Goal: Information Seeking & Learning: Learn about a topic

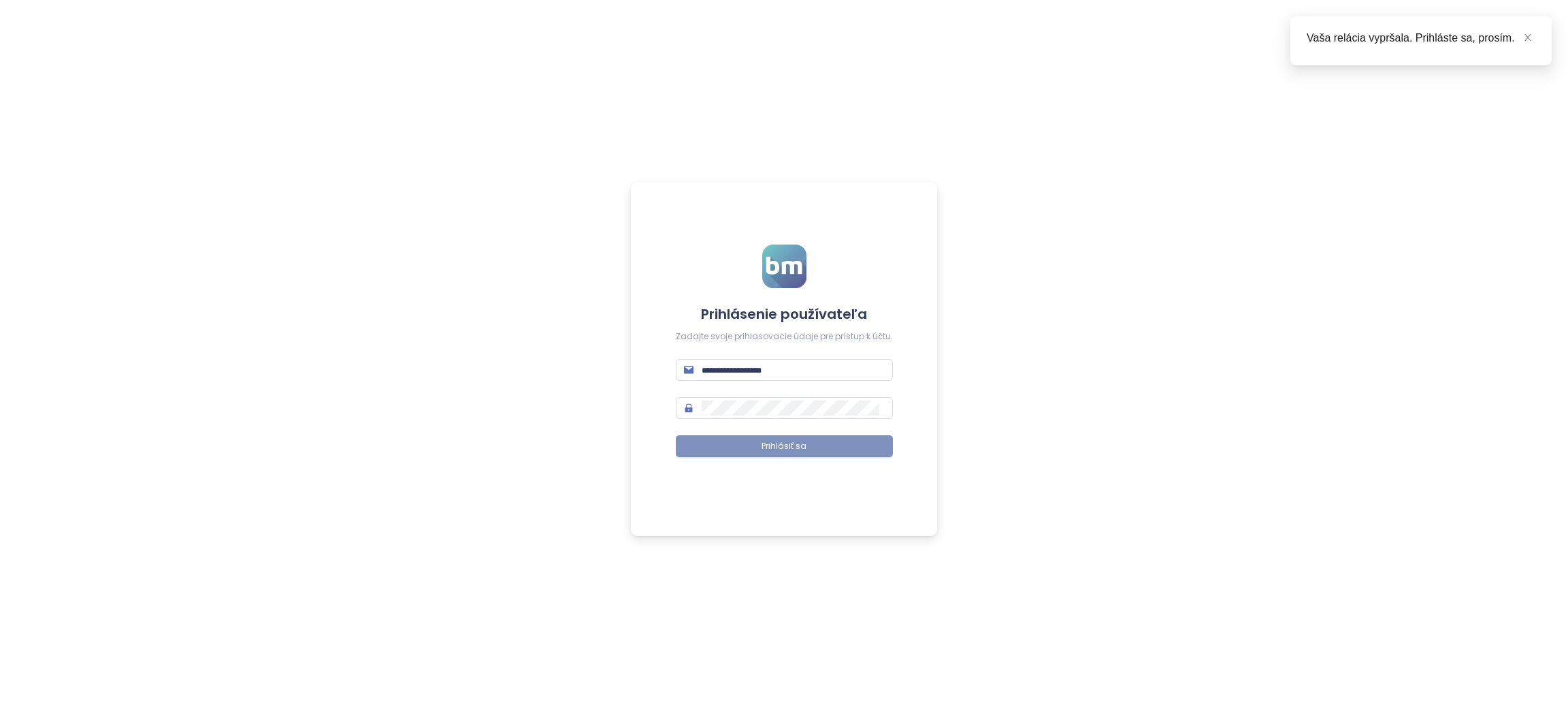
type input "**********"
click at [696, 449] on button "Prihlásiť sa" at bounding box center [784, 446] width 217 height 22
type input "**********"
click at [790, 445] on span "Prihlásiť sa" at bounding box center [784, 447] width 45 height 13
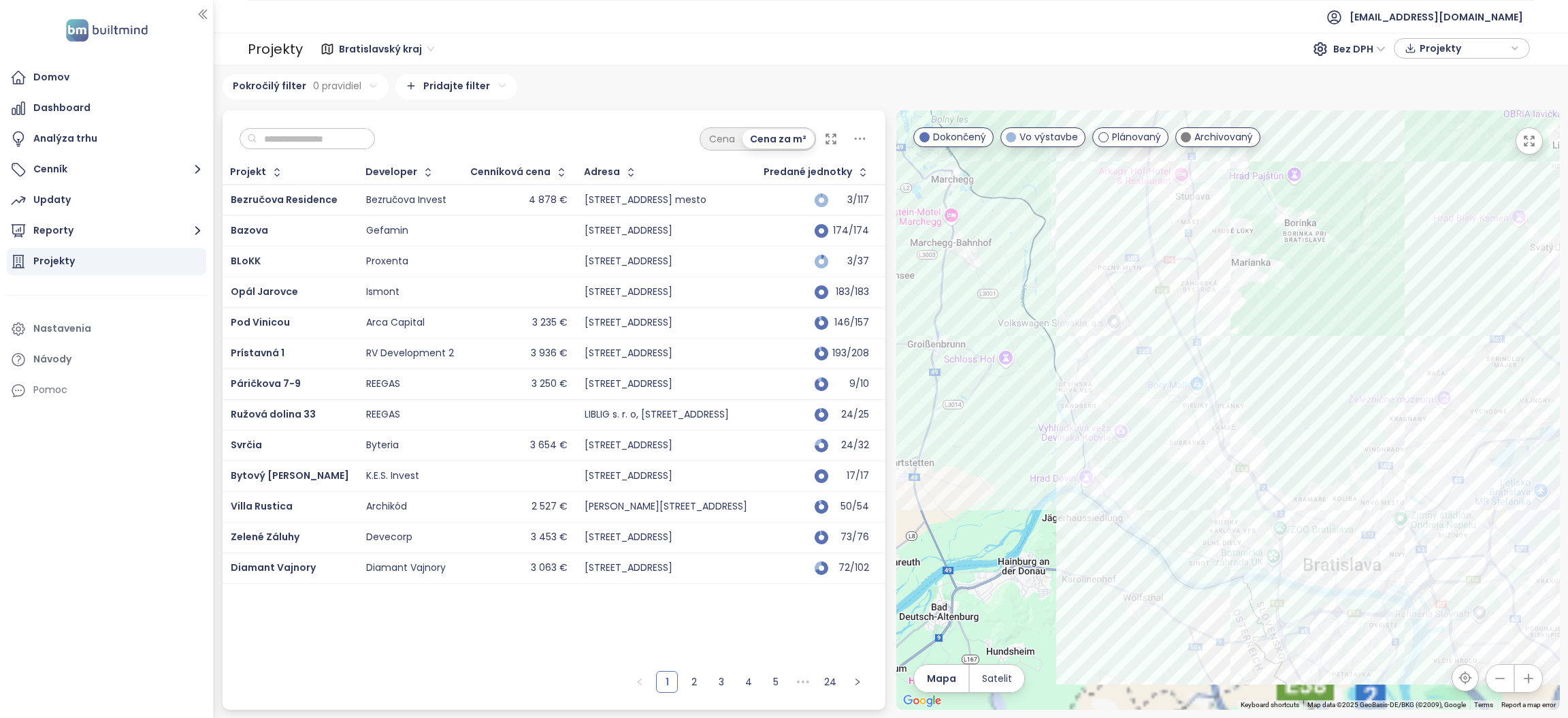
drag, startPoint x: 1190, startPoint y: 522, endPoint x: 1137, endPoint y: 270, distance: 257.5
click at [1137, 270] on div at bounding box center [1228, 410] width 664 height 599
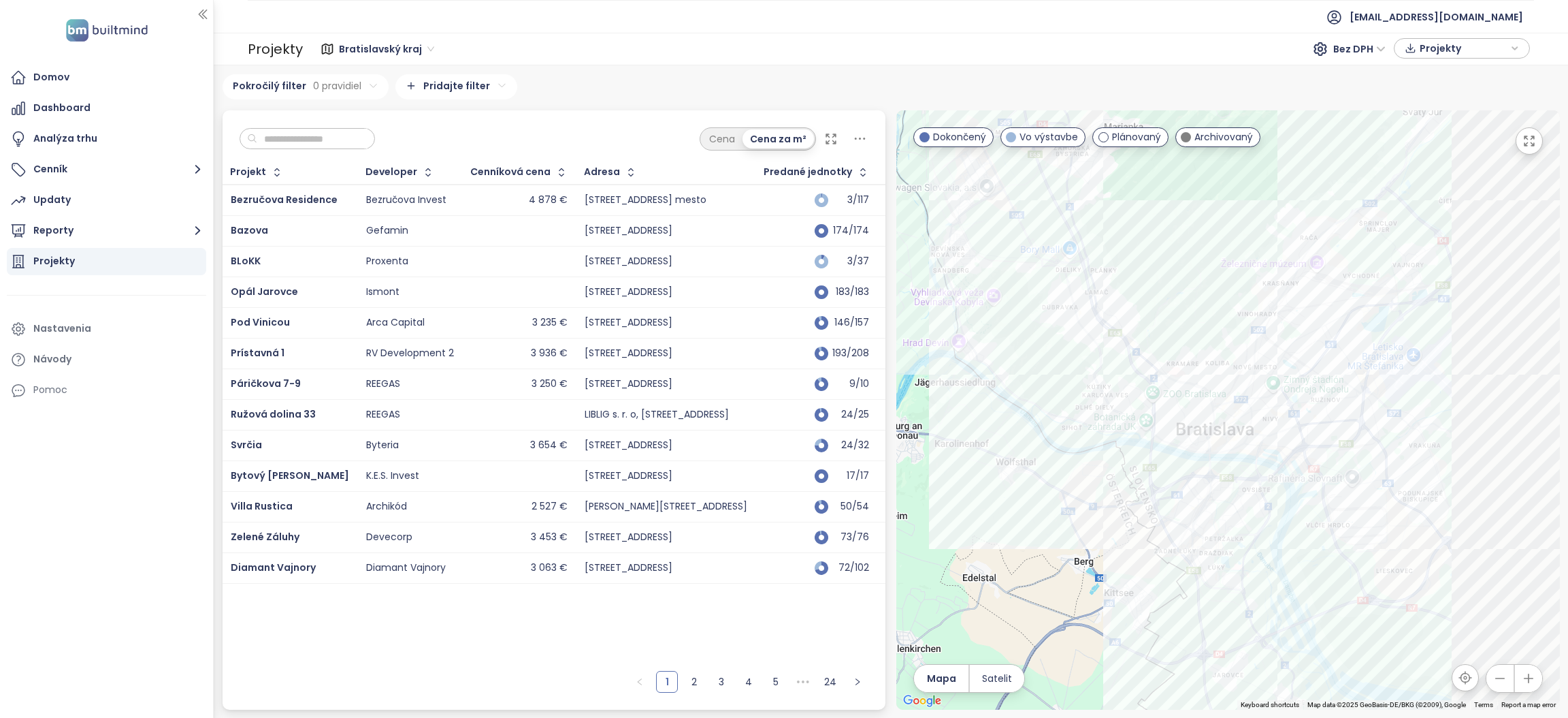
drag, startPoint x: 1298, startPoint y: 284, endPoint x: 1286, endPoint y: 280, distance: 12.6
click at [1295, 284] on div at bounding box center [1228, 410] width 664 height 599
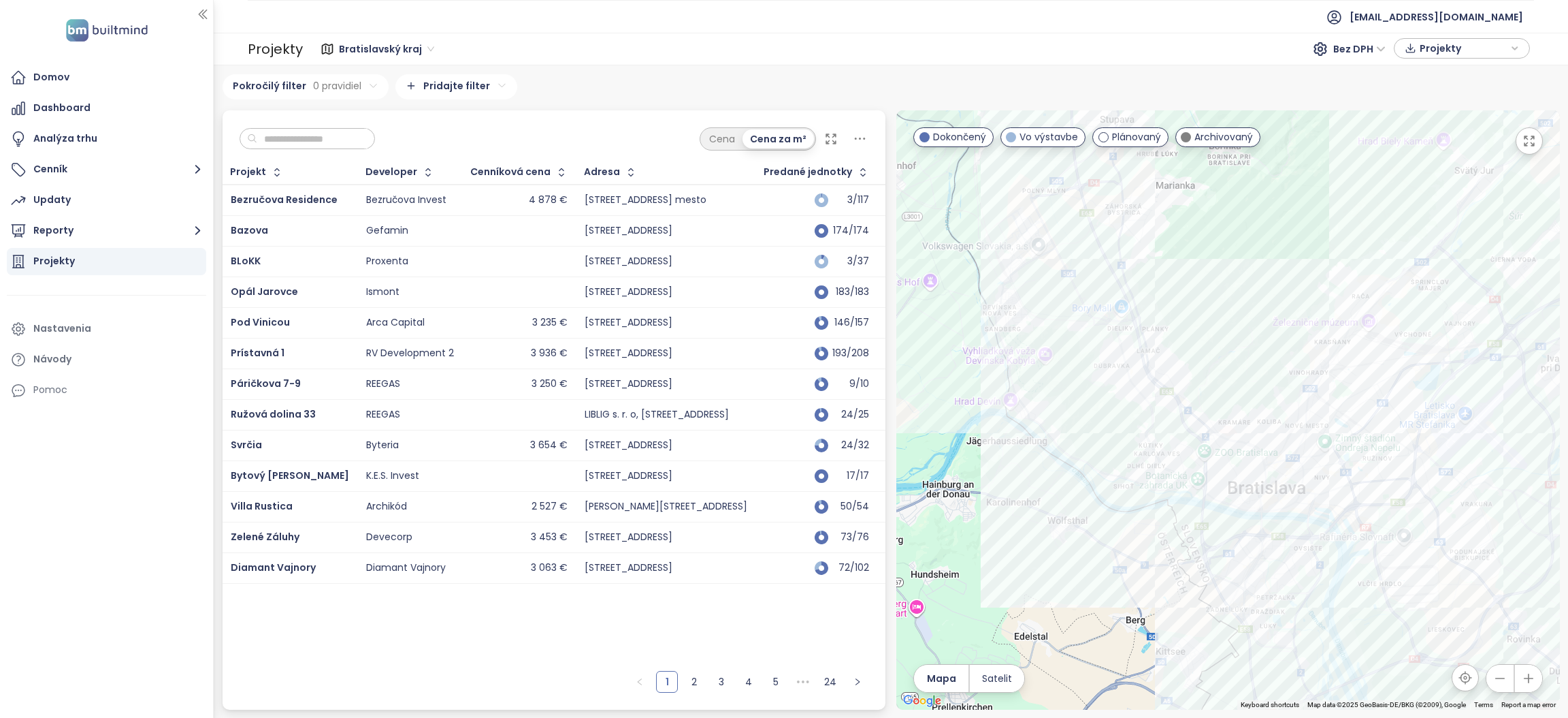
drag, startPoint x: 1176, startPoint y: 288, endPoint x: 1214, endPoint y: 321, distance: 50.3
click at [1214, 321] on div at bounding box center [1228, 410] width 664 height 599
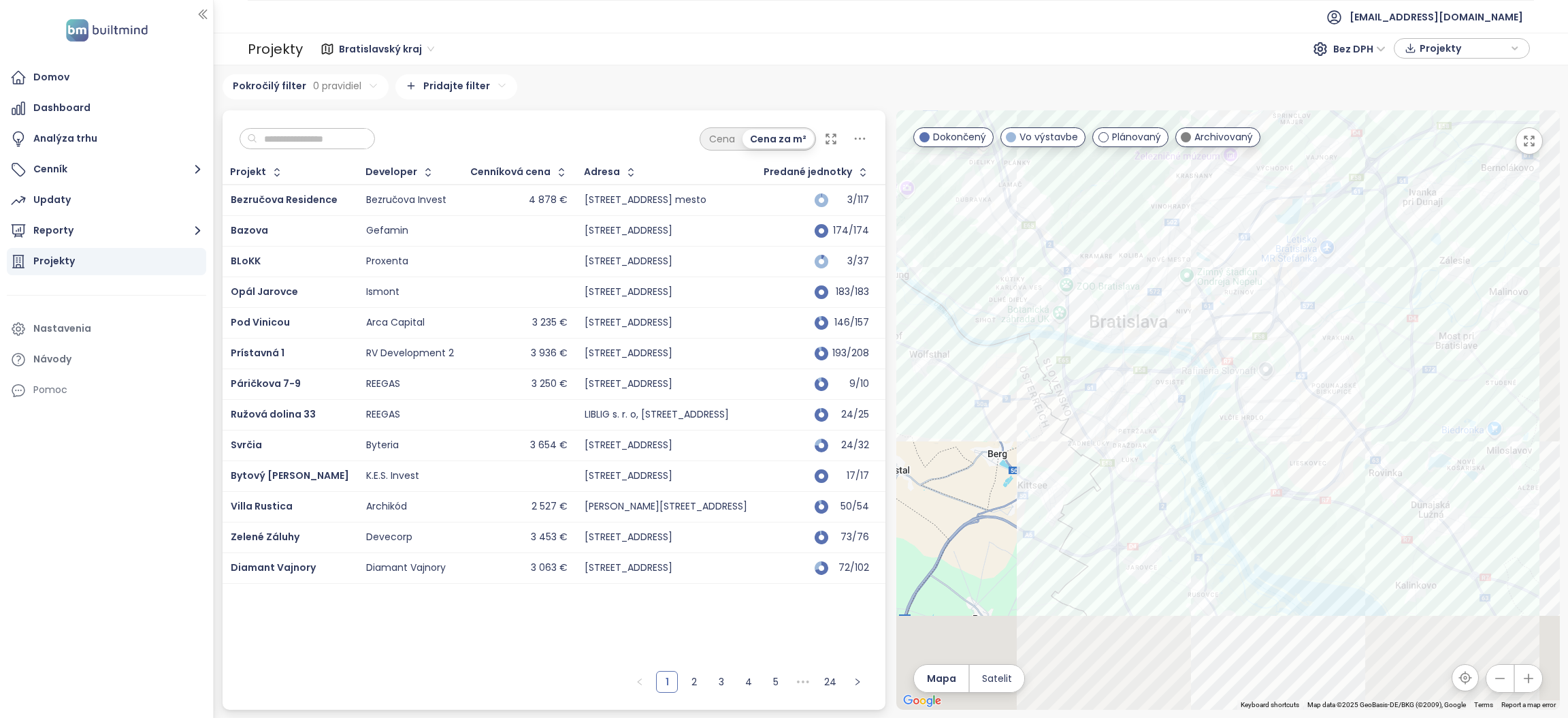
drag, startPoint x: 1281, startPoint y: 447, endPoint x: 1101, endPoint y: 245, distance: 270.6
click at [1101, 245] on div at bounding box center [1228, 410] width 664 height 599
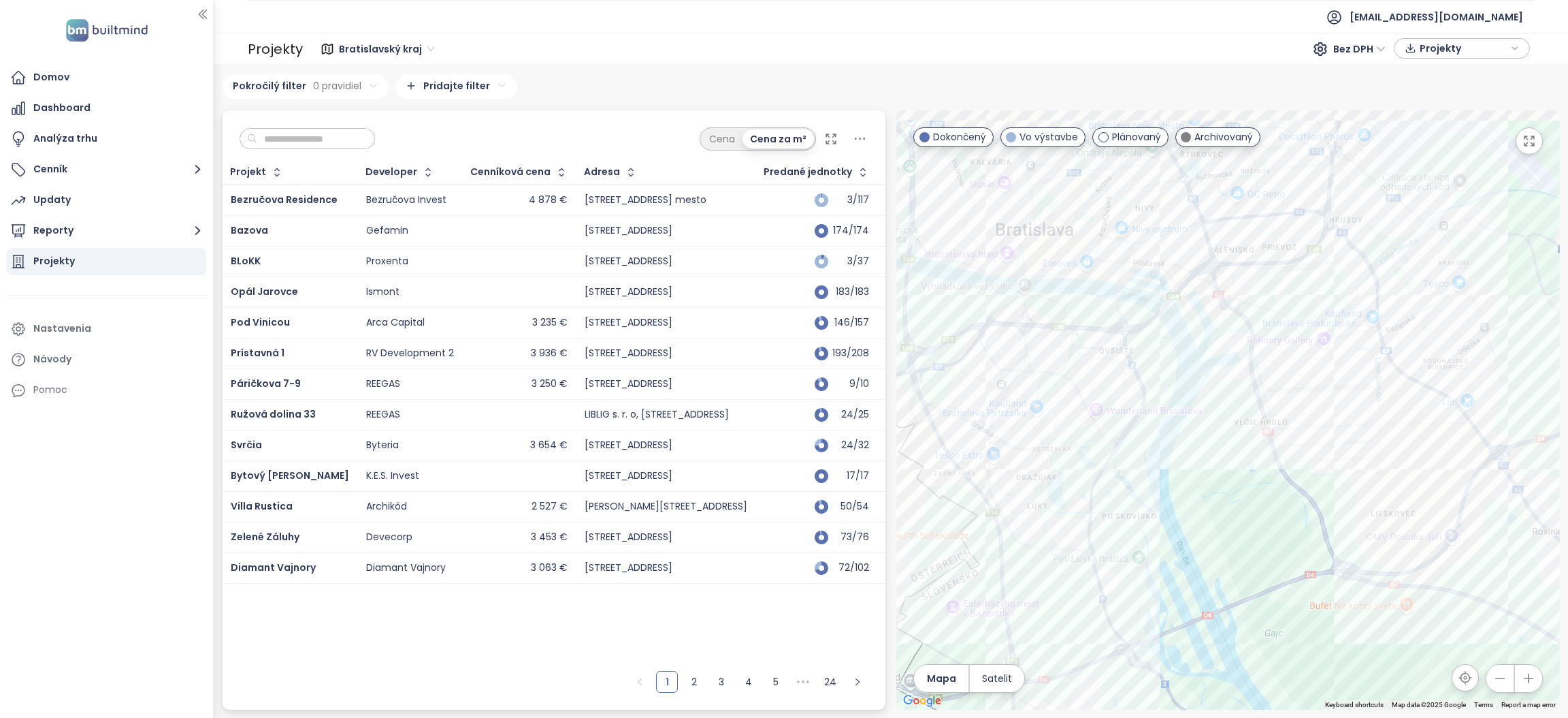
drag, startPoint x: 1173, startPoint y: 289, endPoint x: 1214, endPoint y: 404, distance: 122.1
click at [1214, 404] on div at bounding box center [1228, 410] width 664 height 599
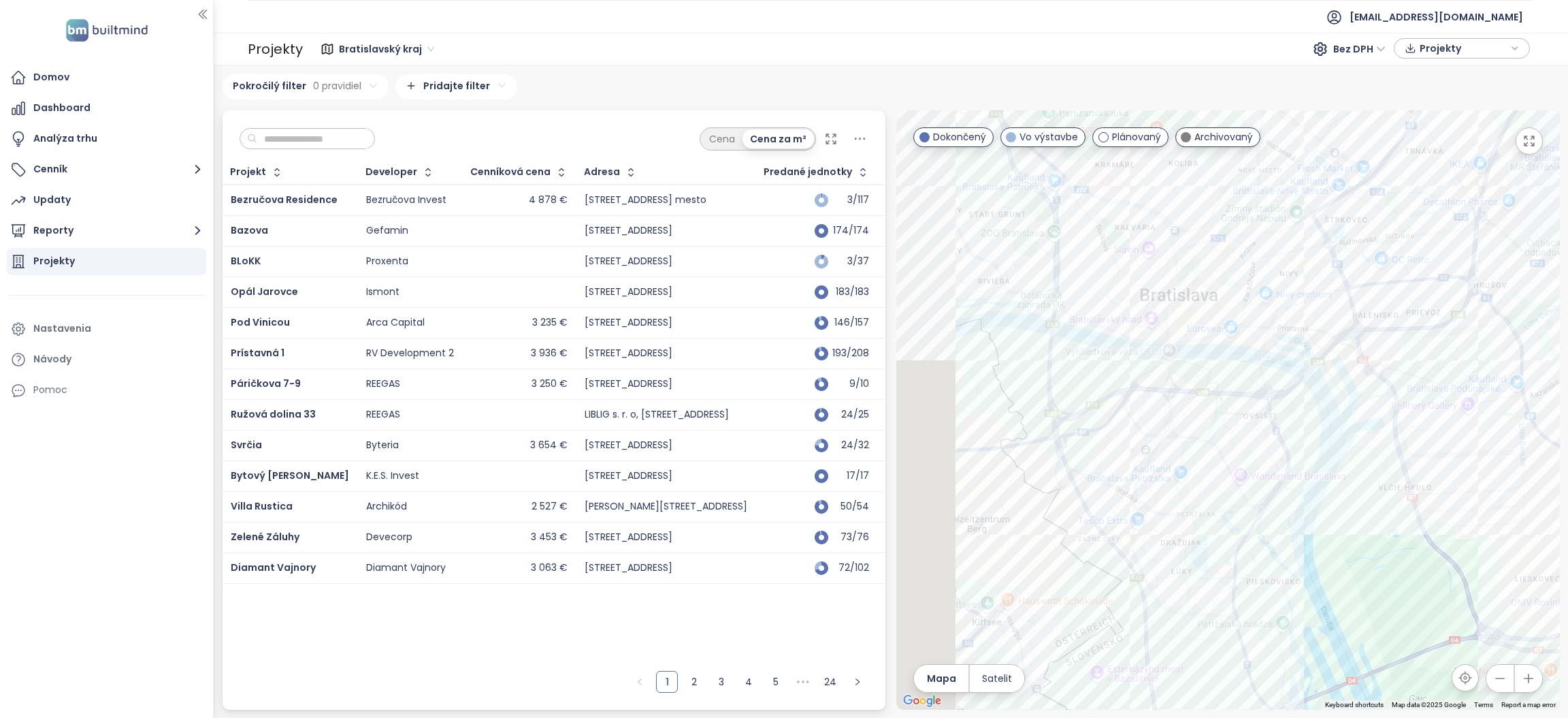
drag, startPoint x: 1245, startPoint y: 347, endPoint x: 1263, endPoint y: 349, distance: 18.1
click at [1263, 349] on div at bounding box center [1228, 410] width 664 height 599
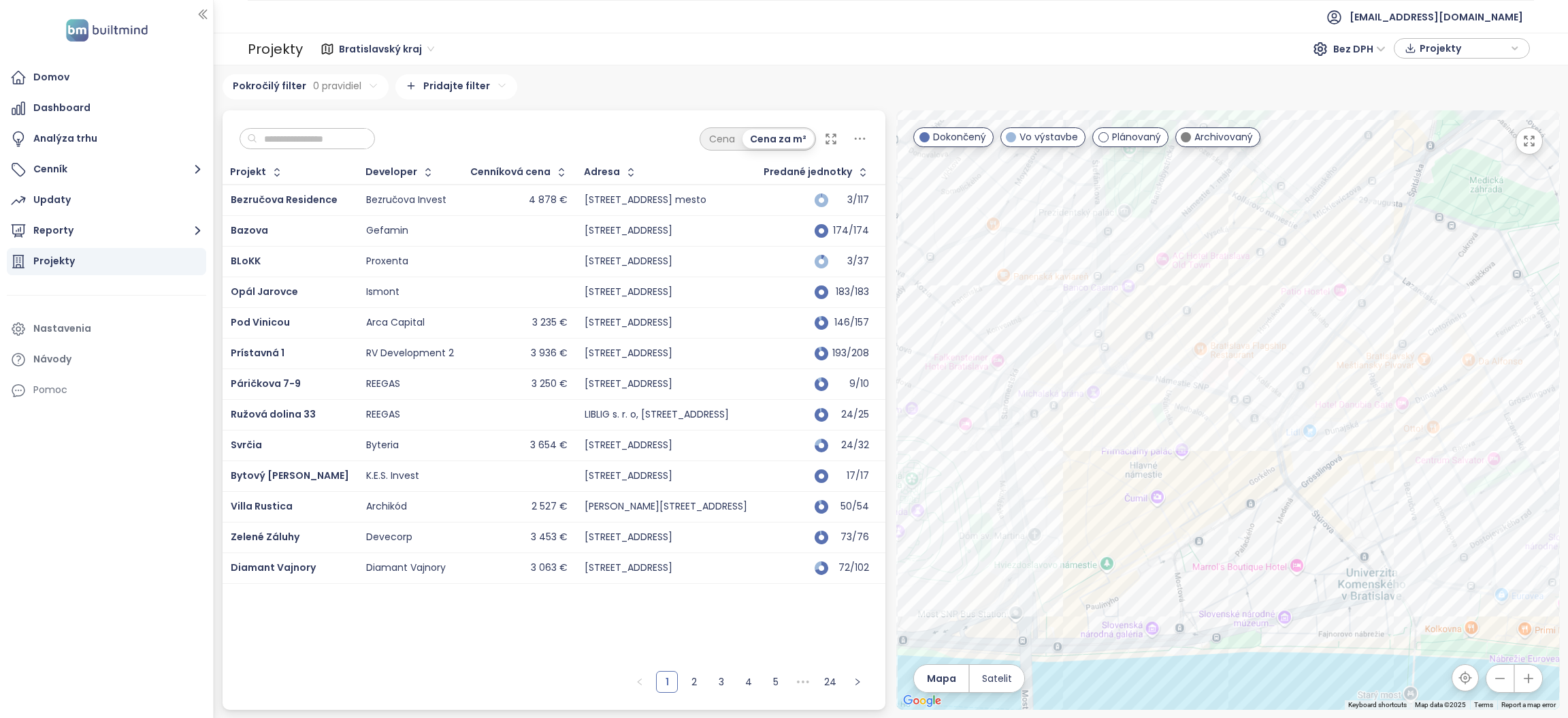
drag, startPoint x: 1281, startPoint y: 212, endPoint x: 1169, endPoint y: 312, distance: 150.1
click at [1169, 312] on div at bounding box center [1228, 410] width 664 height 599
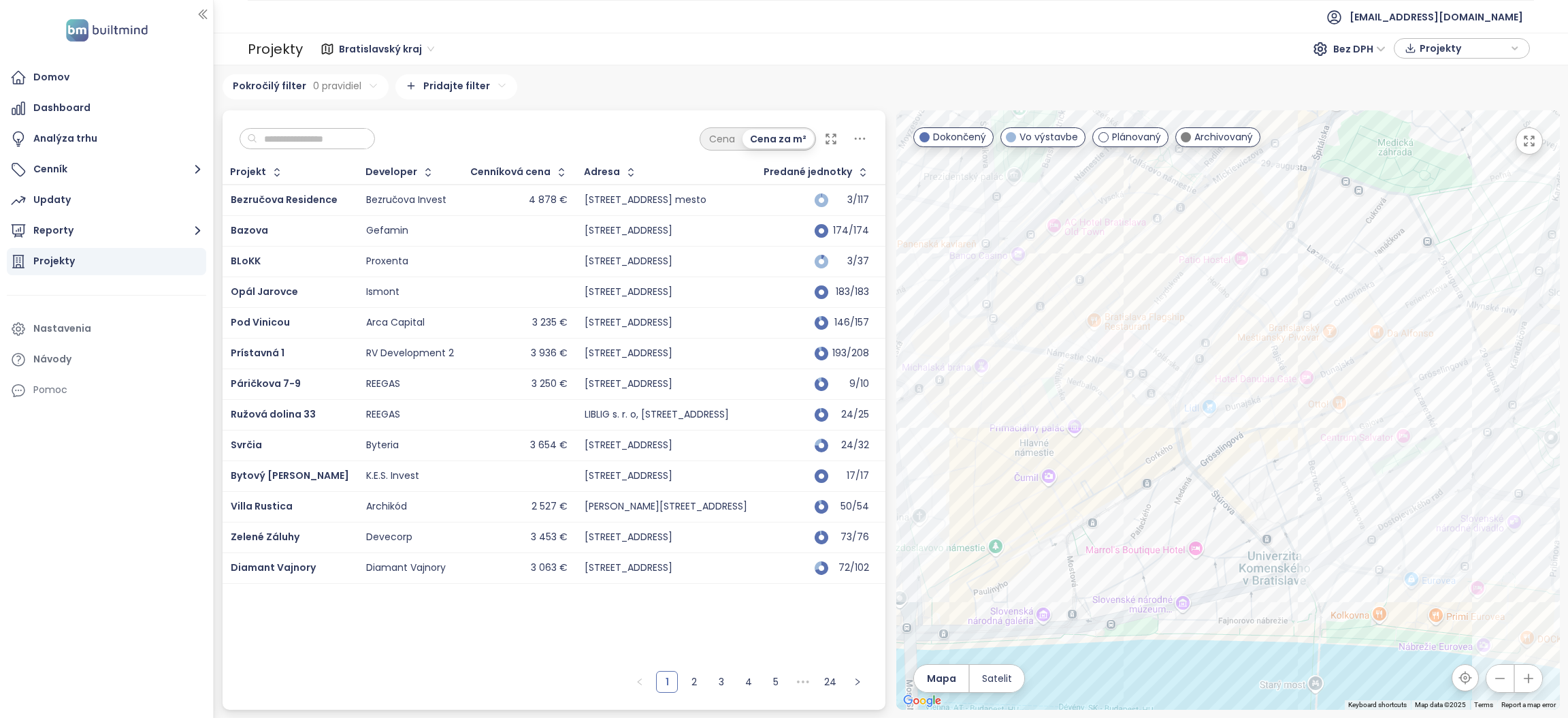
drag, startPoint x: 1348, startPoint y: 395, endPoint x: 1257, endPoint y: 358, distance: 98.2
click at [1257, 358] on div at bounding box center [1228, 410] width 664 height 599
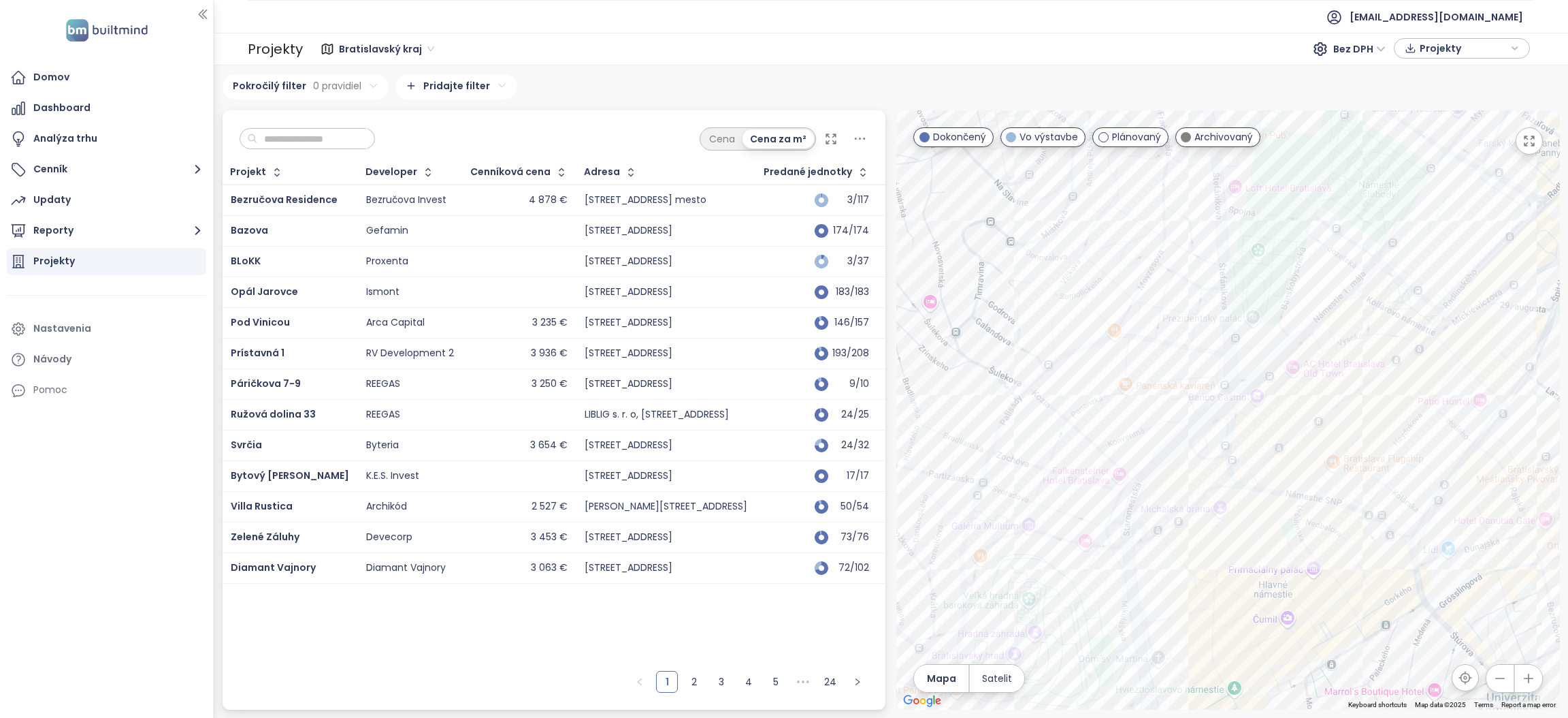
drag, startPoint x: 1235, startPoint y: 300, endPoint x: 1475, endPoint y: 444, distance: 279.9
click at [1475, 444] on div at bounding box center [1228, 410] width 664 height 599
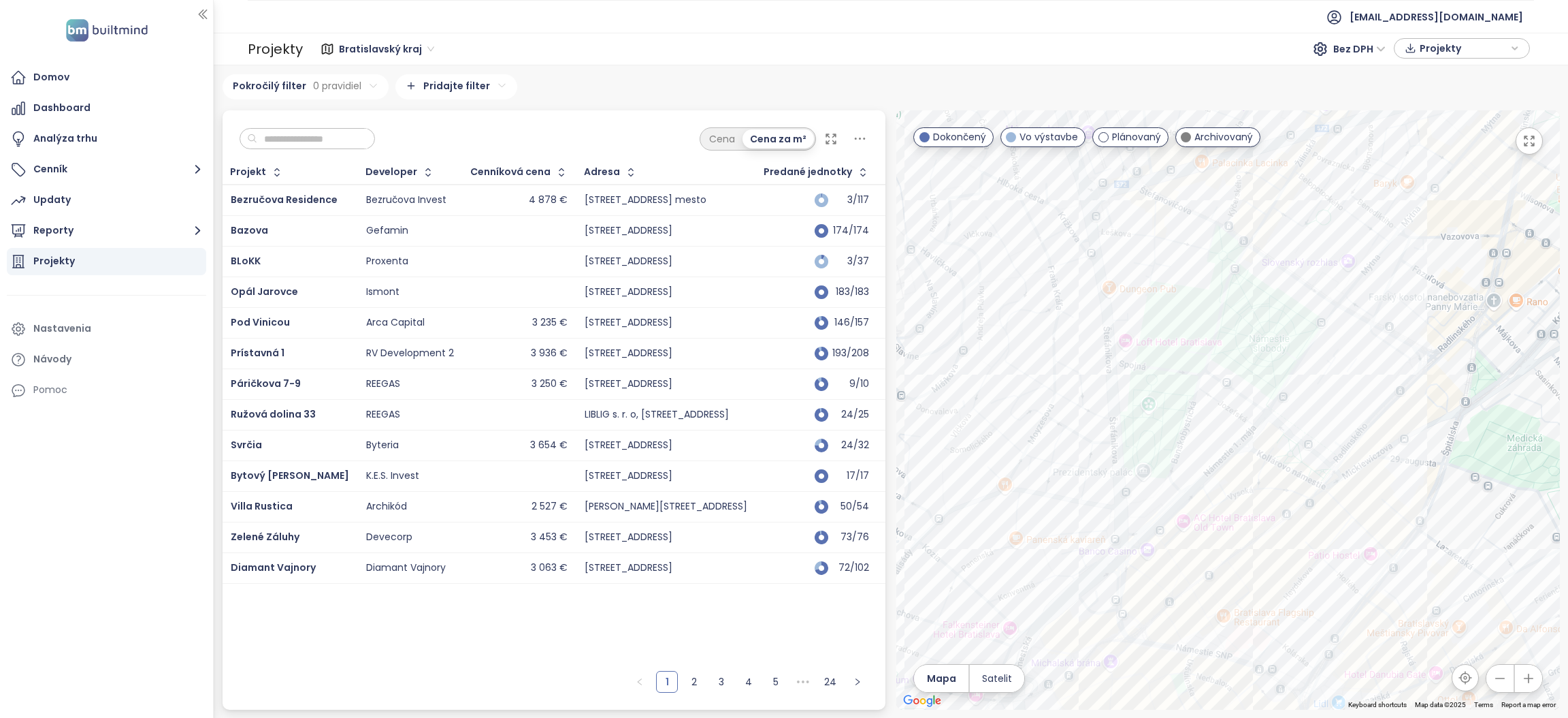
drag, startPoint x: 1264, startPoint y: 293, endPoint x: 1155, endPoint y: 448, distance: 189.5
click at [1155, 448] on div at bounding box center [1228, 410] width 664 height 599
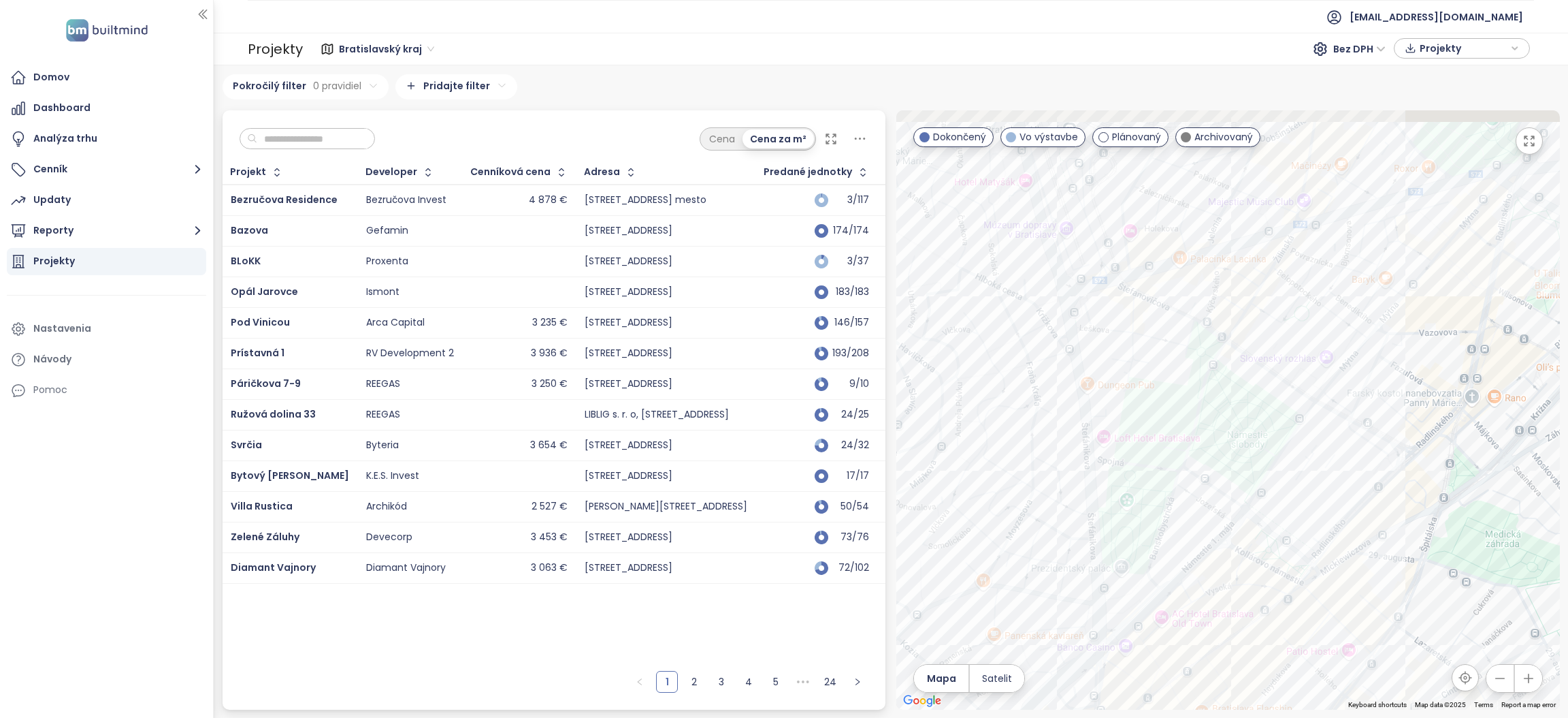
drag, startPoint x: 1304, startPoint y: 380, endPoint x: 1317, endPoint y: 395, distance: 19.8
click at [1317, 395] on div at bounding box center [1228, 410] width 664 height 599
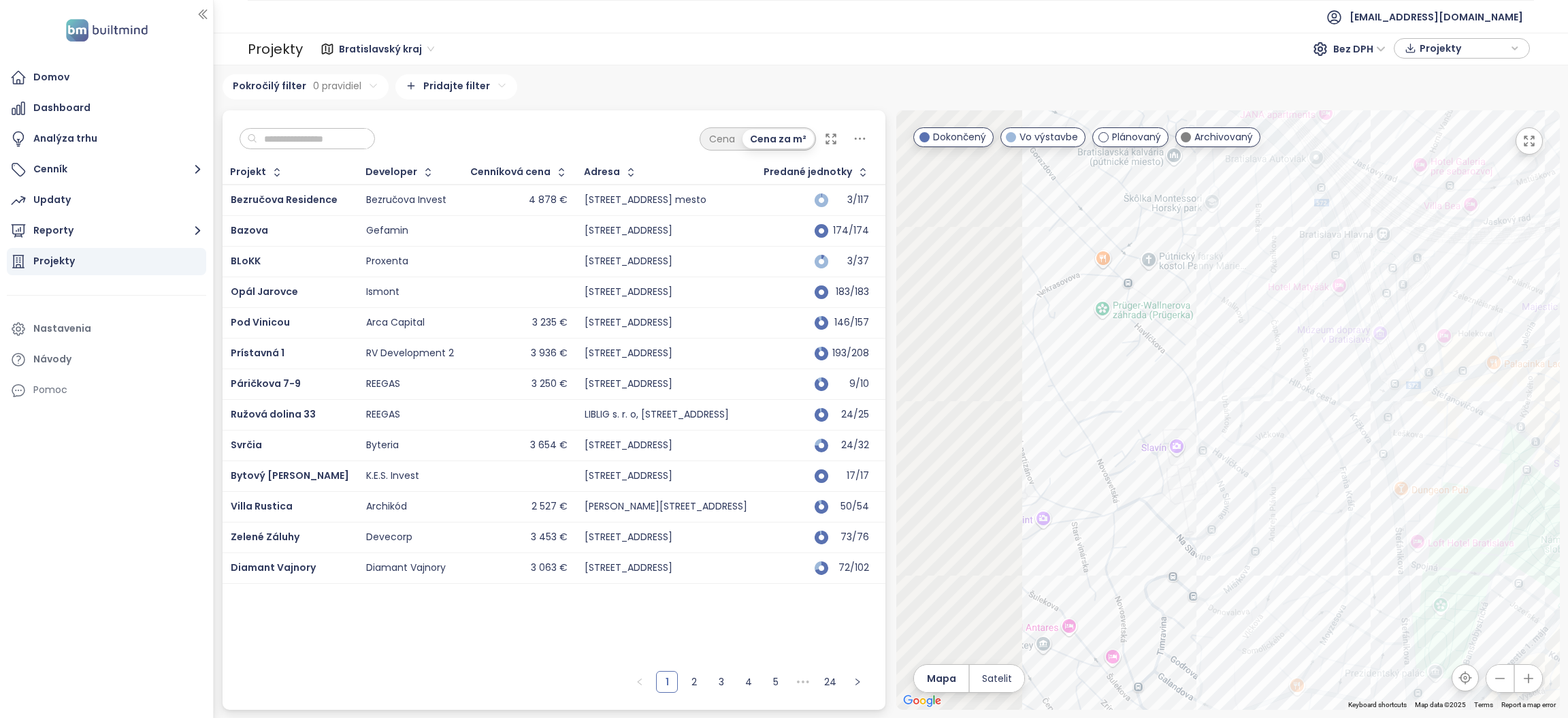
drag, startPoint x: 1040, startPoint y: 363, endPoint x: 1369, endPoint y: 453, distance: 341.1
click at [1369, 453] on div at bounding box center [1228, 410] width 664 height 599
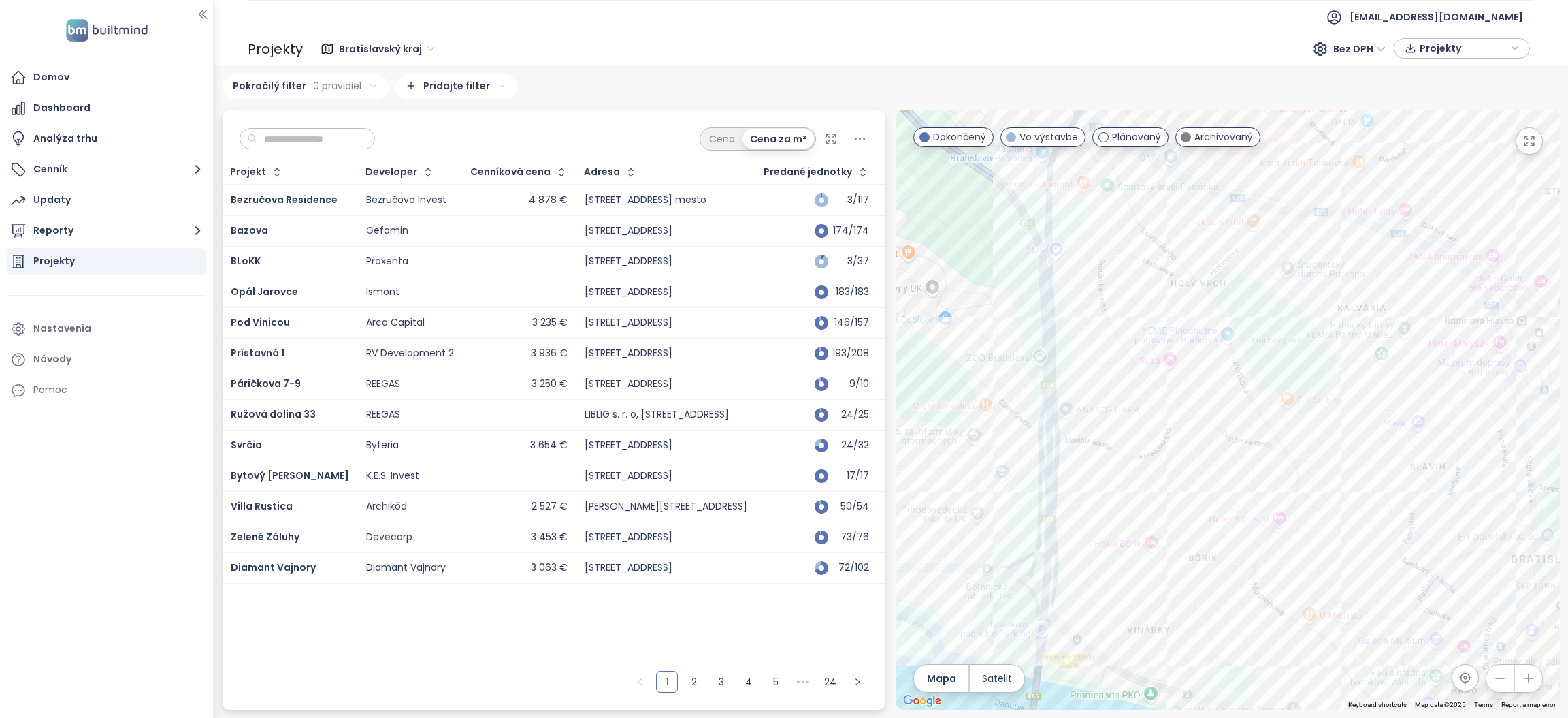
drag, startPoint x: 1126, startPoint y: 391, endPoint x: 1261, endPoint y: 411, distance: 136.5
click at [1263, 389] on div at bounding box center [1228, 410] width 664 height 599
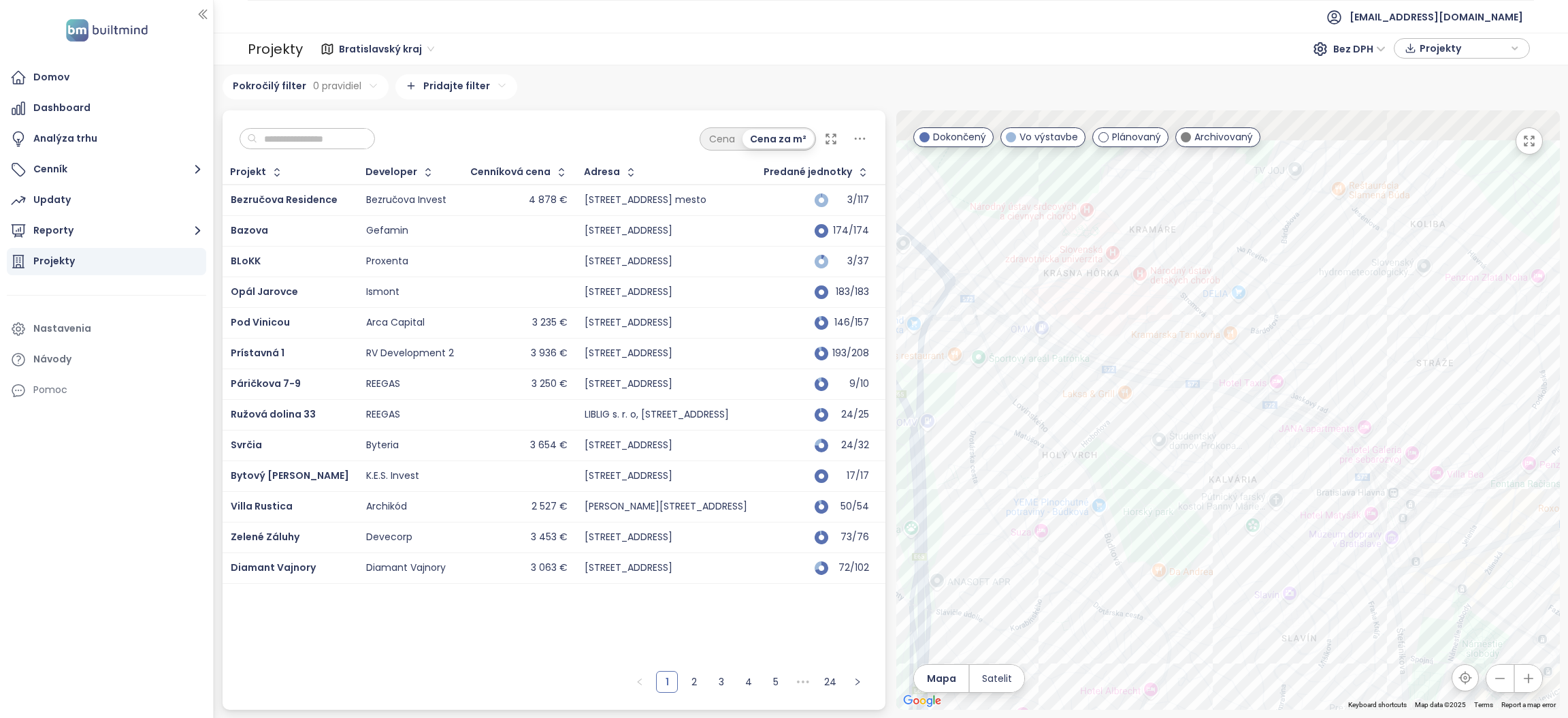
drag, startPoint x: 1335, startPoint y: 288, endPoint x: 1202, endPoint y: 472, distance: 227.0
click at [1202, 472] on div at bounding box center [1228, 410] width 664 height 599
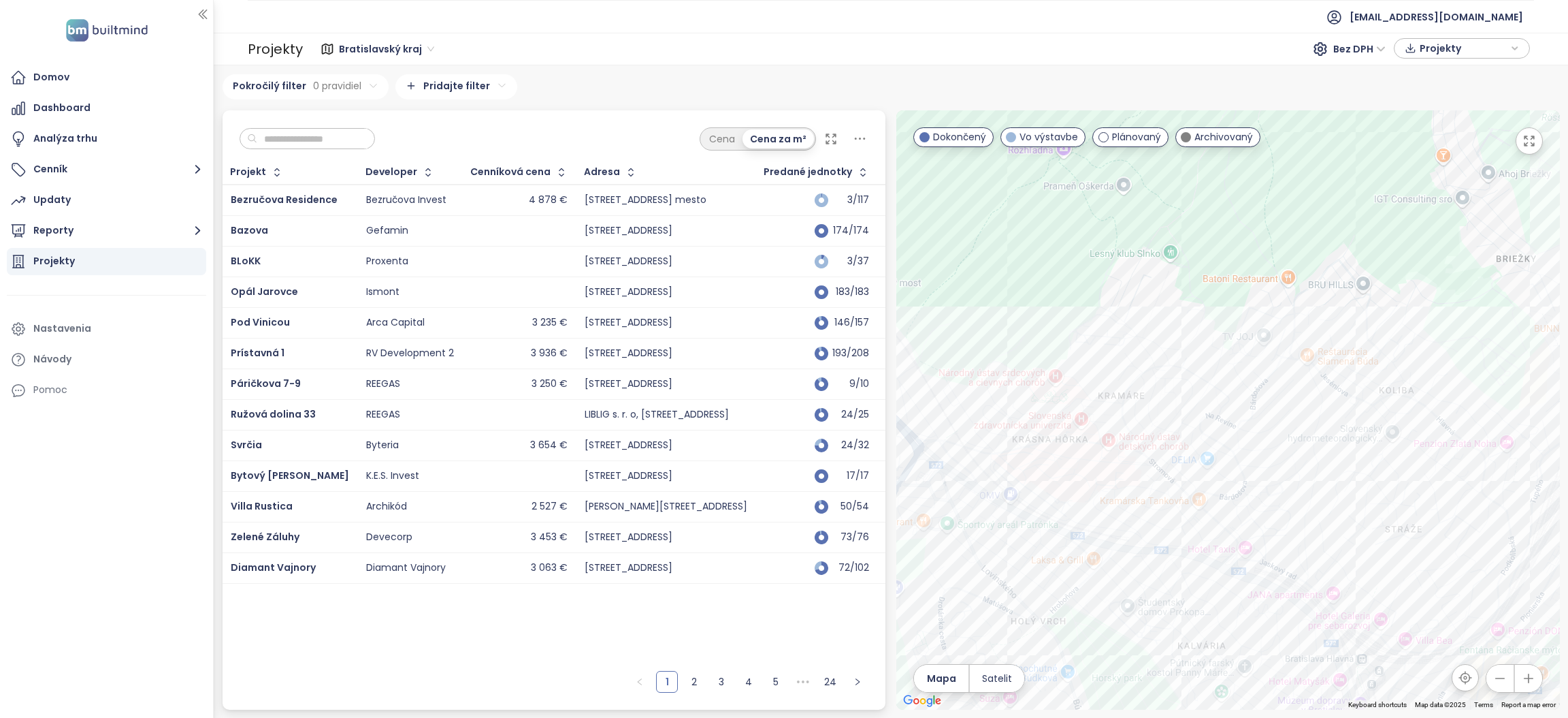
drag, startPoint x: 1329, startPoint y: 268, endPoint x: 1299, endPoint y: 430, distance: 164.8
click at [1299, 430] on div at bounding box center [1228, 410] width 664 height 599
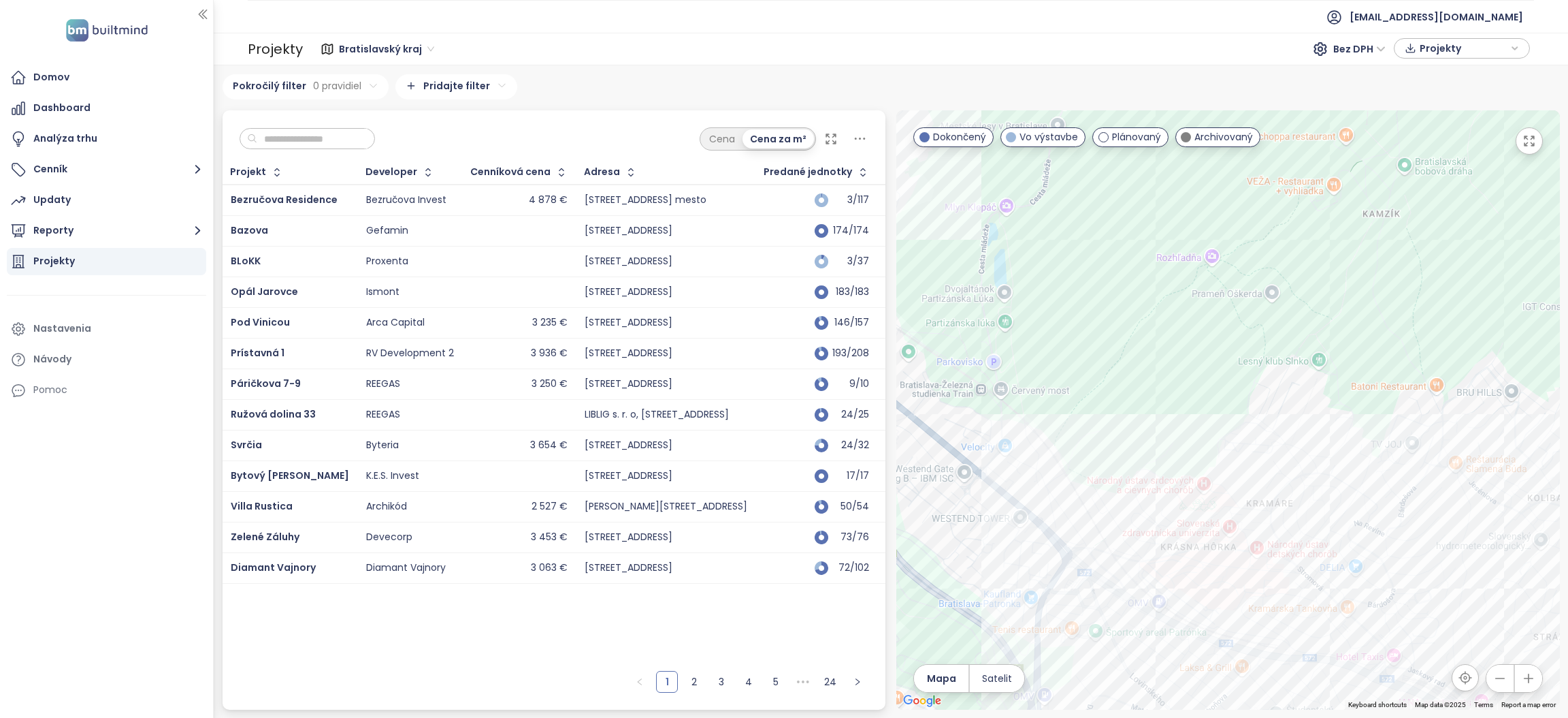
drag, startPoint x: 1072, startPoint y: 329, endPoint x: 1226, endPoint y: 436, distance: 187.5
click at [1226, 436] on div at bounding box center [1228, 410] width 664 height 599
click at [1024, 445] on div "Pri studničke" at bounding box center [1228, 410] width 664 height 599
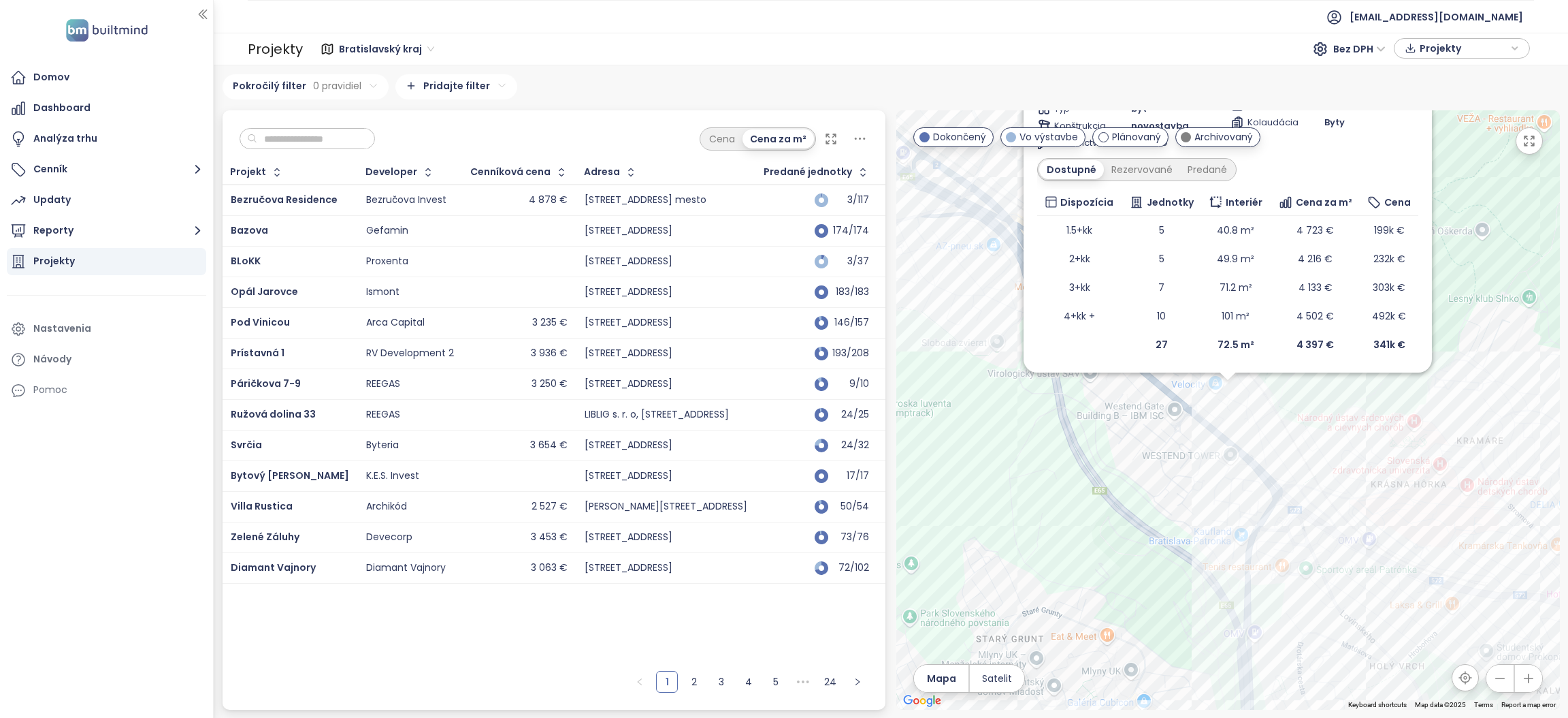
click at [1411, 445] on div "Pri studničke Vo výstavbe [GEOGRAPHIC_DATA], [GEOGRAPHIC_DATA], [GEOGRAPHIC_DAT…" at bounding box center [1228, 410] width 664 height 599
drag, startPoint x: 1435, startPoint y: 447, endPoint x: 1223, endPoint y: 403, distance: 216.5
click at [1223, 403] on div "Pri studničke Vo výstavbe [GEOGRAPHIC_DATA], [GEOGRAPHIC_DATA], [GEOGRAPHIC_DAT…" at bounding box center [1228, 410] width 664 height 599
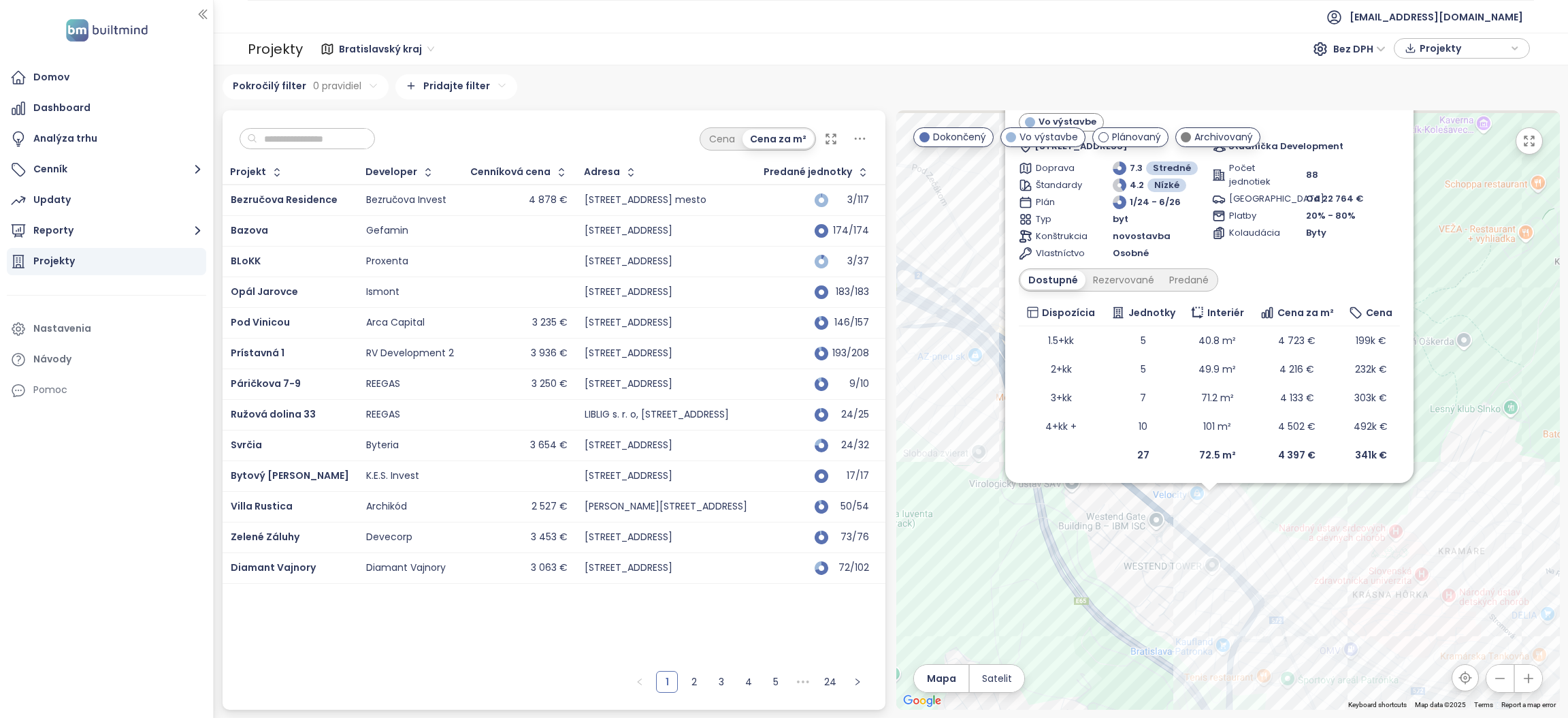
drag, startPoint x: 1476, startPoint y: 191, endPoint x: 1383, endPoint y: 208, distance: 94.5
click at [1455, 304] on div "Pri studničke Vo výstavbe [GEOGRAPHIC_DATA], [GEOGRAPHIC_DATA], [GEOGRAPHIC_DAT…" at bounding box center [1228, 410] width 664 height 599
drag, startPoint x: 1380, startPoint y: 184, endPoint x: 1419, endPoint y: 216, distance: 50.4
click at [1373, 268] on div "Pri studničke Vo výstavbe [GEOGRAPHIC_DATA], [GEOGRAPHIC_DATA], [GEOGRAPHIC_DAT…" at bounding box center [1208, 279] width 381 height 385
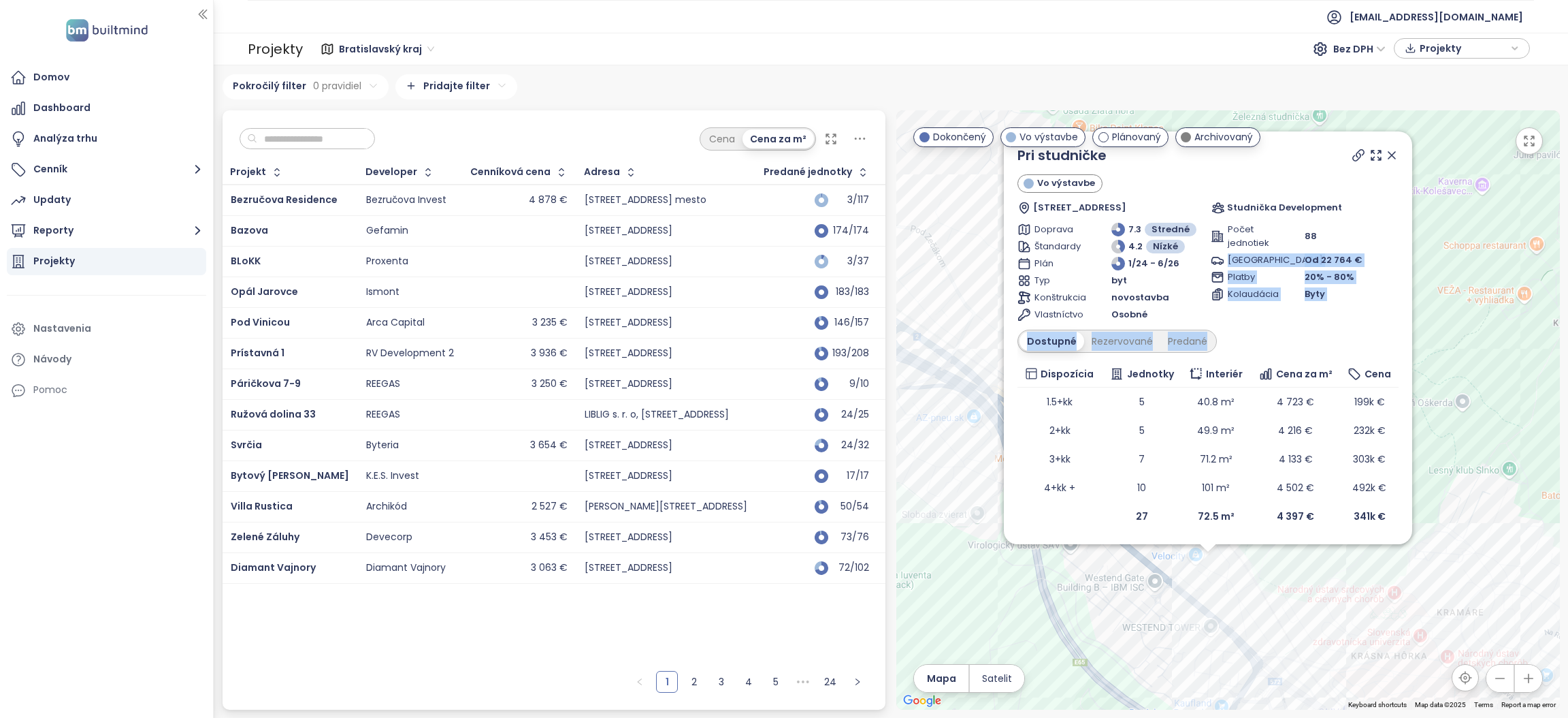
drag, startPoint x: 1442, startPoint y: 208, endPoint x: 1407, endPoint y: 193, distance: 38.1
click at [1439, 258] on div "Pri studničke Vo výstavbe [GEOGRAPHIC_DATA], [GEOGRAPHIC_DATA], [GEOGRAPHIC_DAT…" at bounding box center [1228, 410] width 664 height 599
drag, startPoint x: 1394, startPoint y: 150, endPoint x: 1394, endPoint y: 165, distance: 15.0
click at [1394, 153] on icon at bounding box center [1390, 157] width 14 height 14
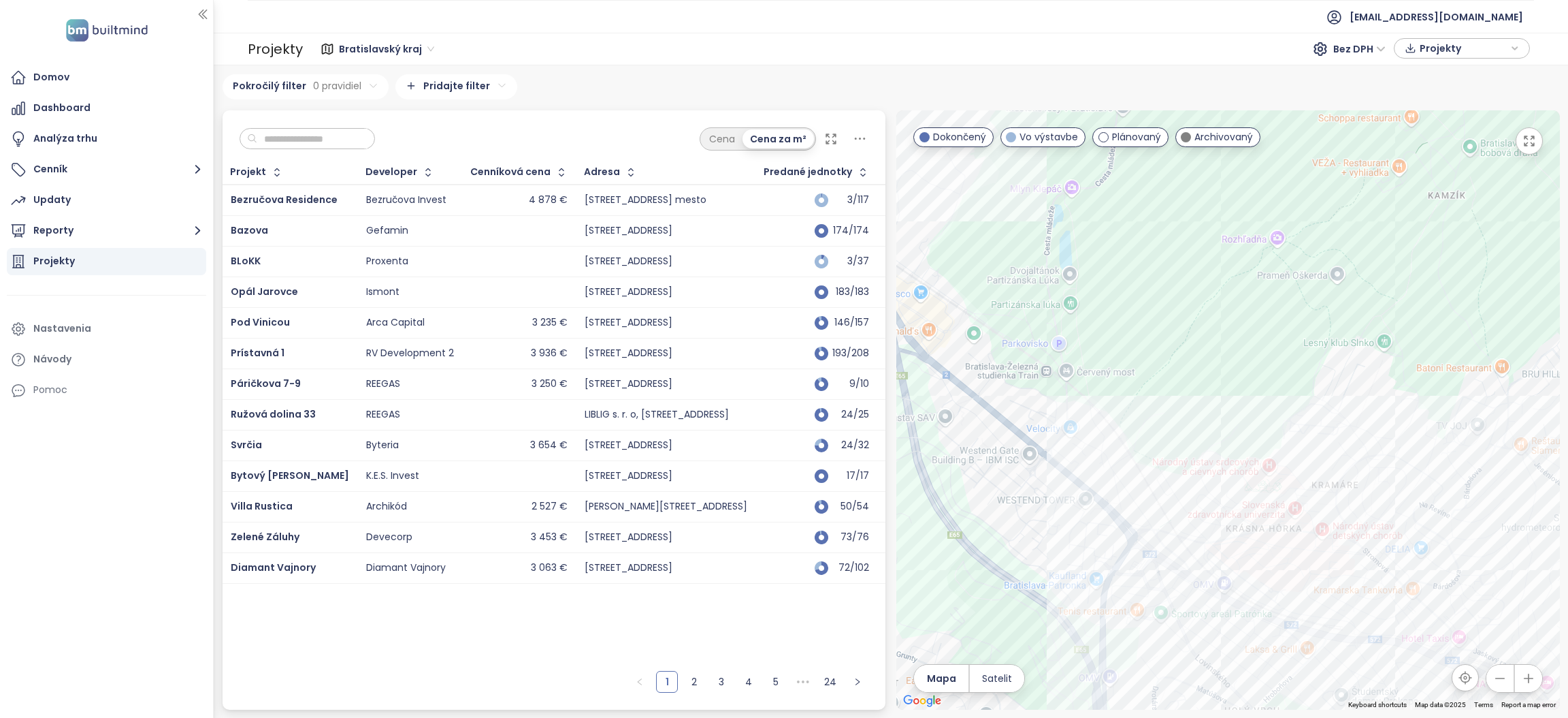
drag, startPoint x: 1265, startPoint y: 261, endPoint x: 1251, endPoint y: 248, distance: 19.1
click at [1243, 228] on div at bounding box center [1228, 410] width 664 height 599
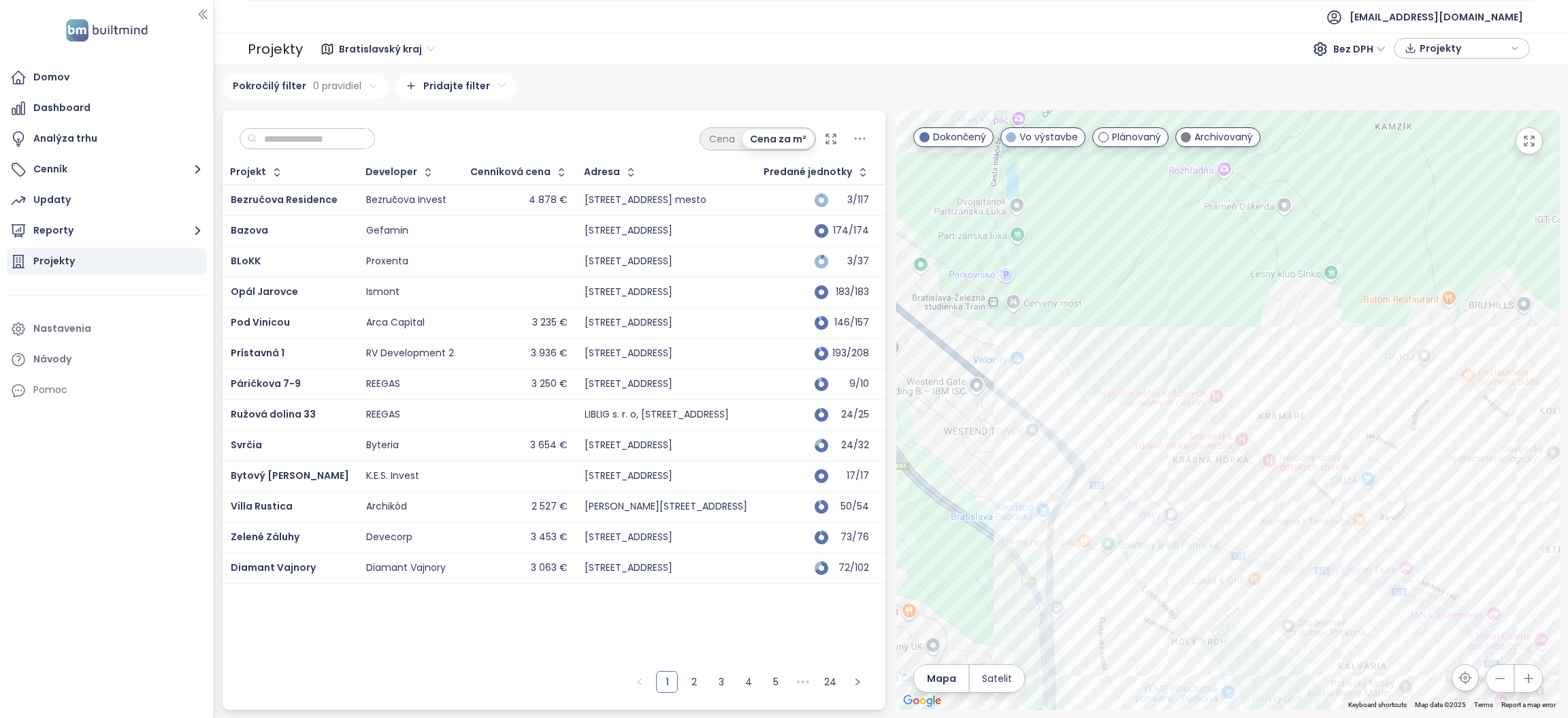
drag, startPoint x: 1338, startPoint y: 388, endPoint x: 1285, endPoint y: 324, distance: 83.1
click at [1285, 324] on div at bounding box center [1228, 410] width 664 height 599
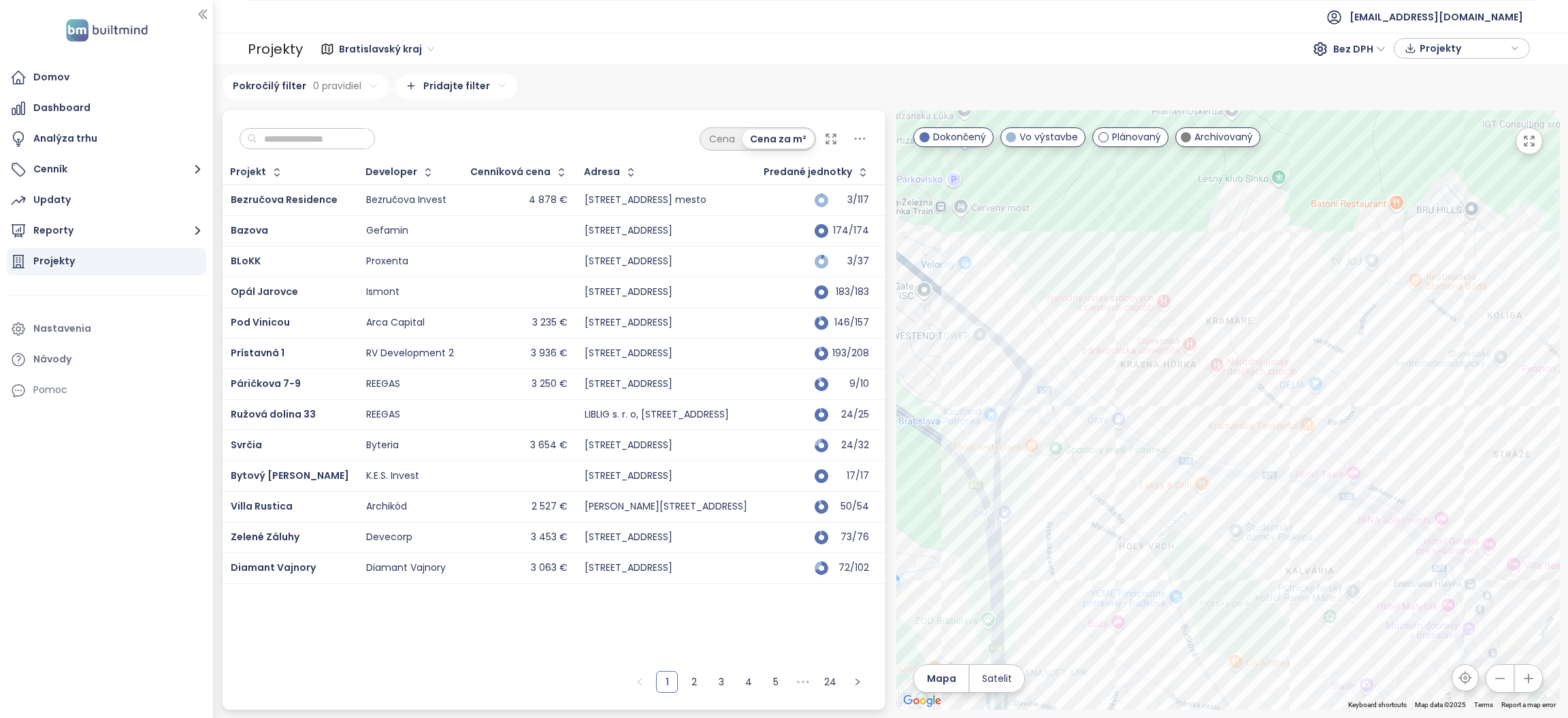
drag, startPoint x: 1338, startPoint y: 463, endPoint x: 1285, endPoint y: 362, distance: 114.1
click at [1285, 362] on div at bounding box center [1228, 410] width 664 height 599
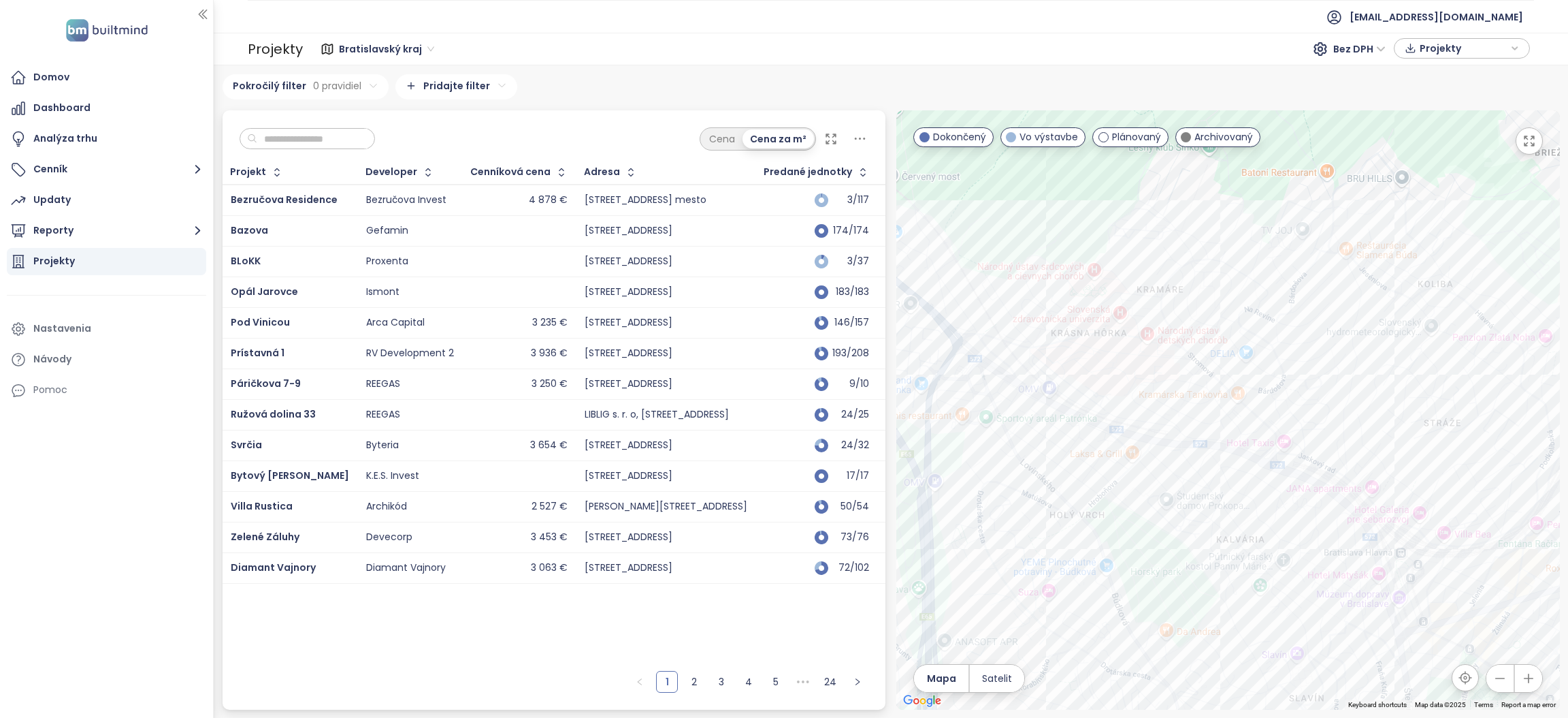
drag, startPoint x: 1402, startPoint y: 397, endPoint x: 1335, endPoint y: 369, distance: 72.6
click at [1335, 369] on div at bounding box center [1228, 410] width 664 height 599
drag, startPoint x: 1257, startPoint y: 380, endPoint x: 1073, endPoint y: 376, distance: 184.0
click at [1075, 376] on div at bounding box center [1228, 410] width 664 height 599
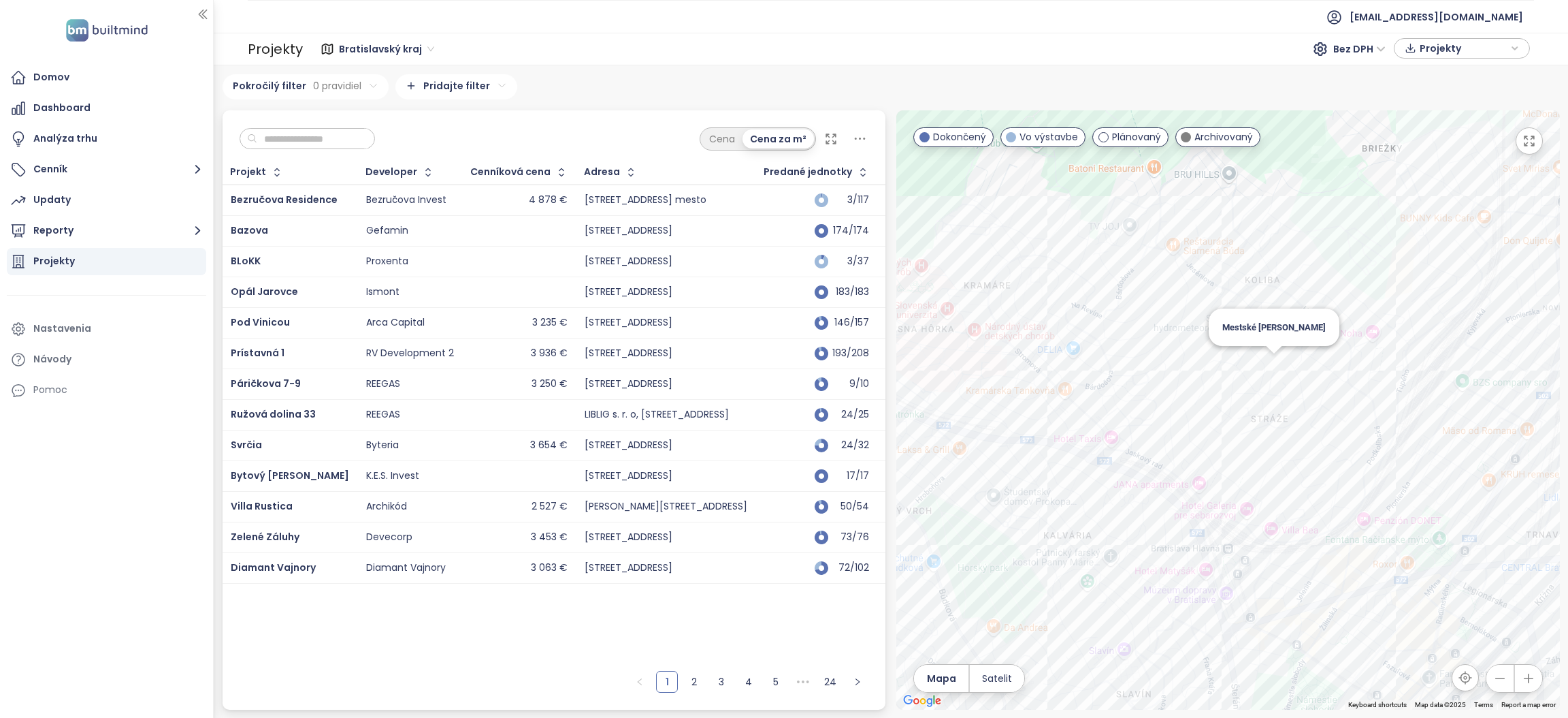
click at [1273, 358] on div "Mestské [PERSON_NAME]" at bounding box center [1228, 410] width 664 height 599
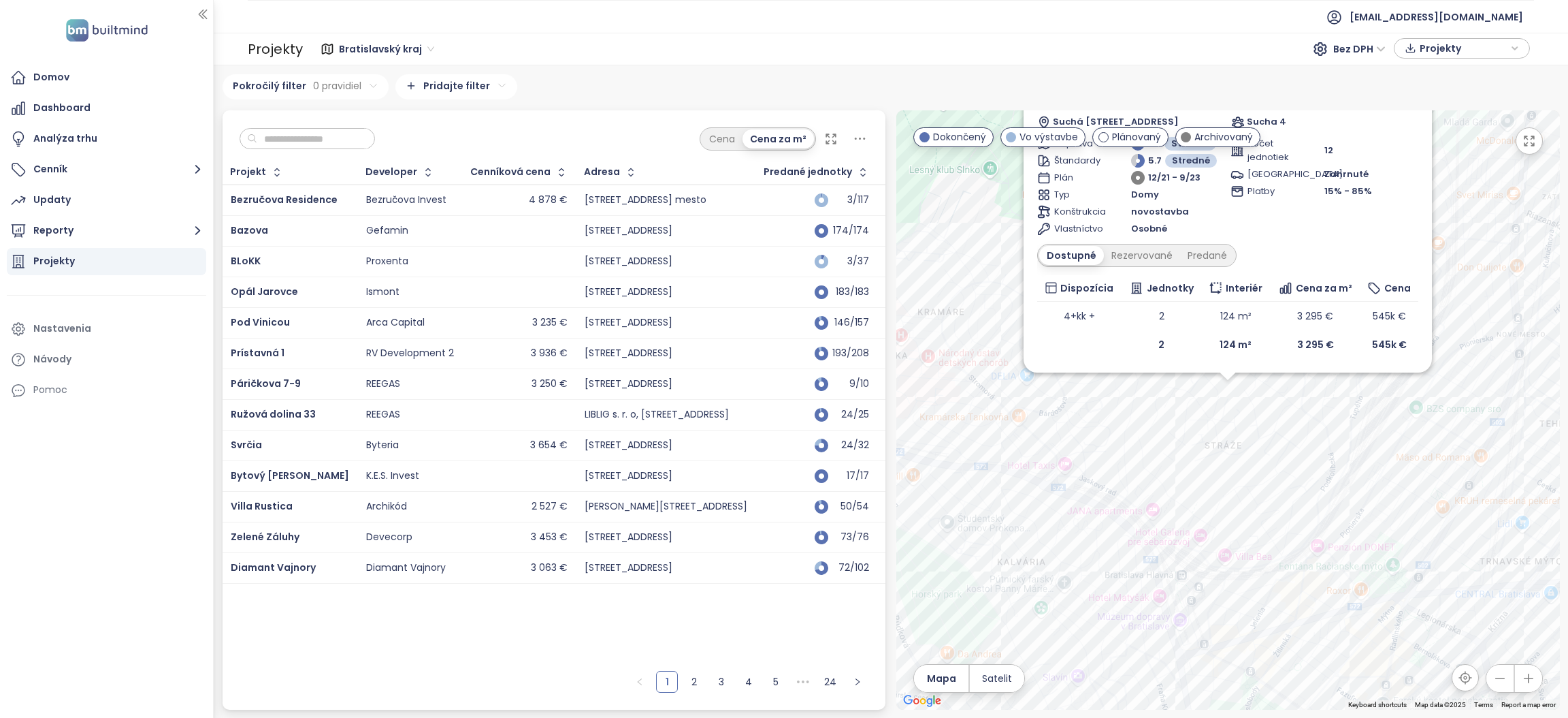
drag, startPoint x: 1286, startPoint y: 399, endPoint x: 1298, endPoint y: 427, distance: 30.5
click at [1288, 400] on div "Mestské vily Wachtmeister Dokončený Suchá Ulica 1884/4, 831 01 [GEOGRAPHIC_DATA…" at bounding box center [1228, 410] width 664 height 599
click at [1277, 509] on div "Mestské vily Wachtmeister Dokončený Suchá Ulica 1884/4, 831 01 [GEOGRAPHIC_DATA…" at bounding box center [1228, 410] width 664 height 599
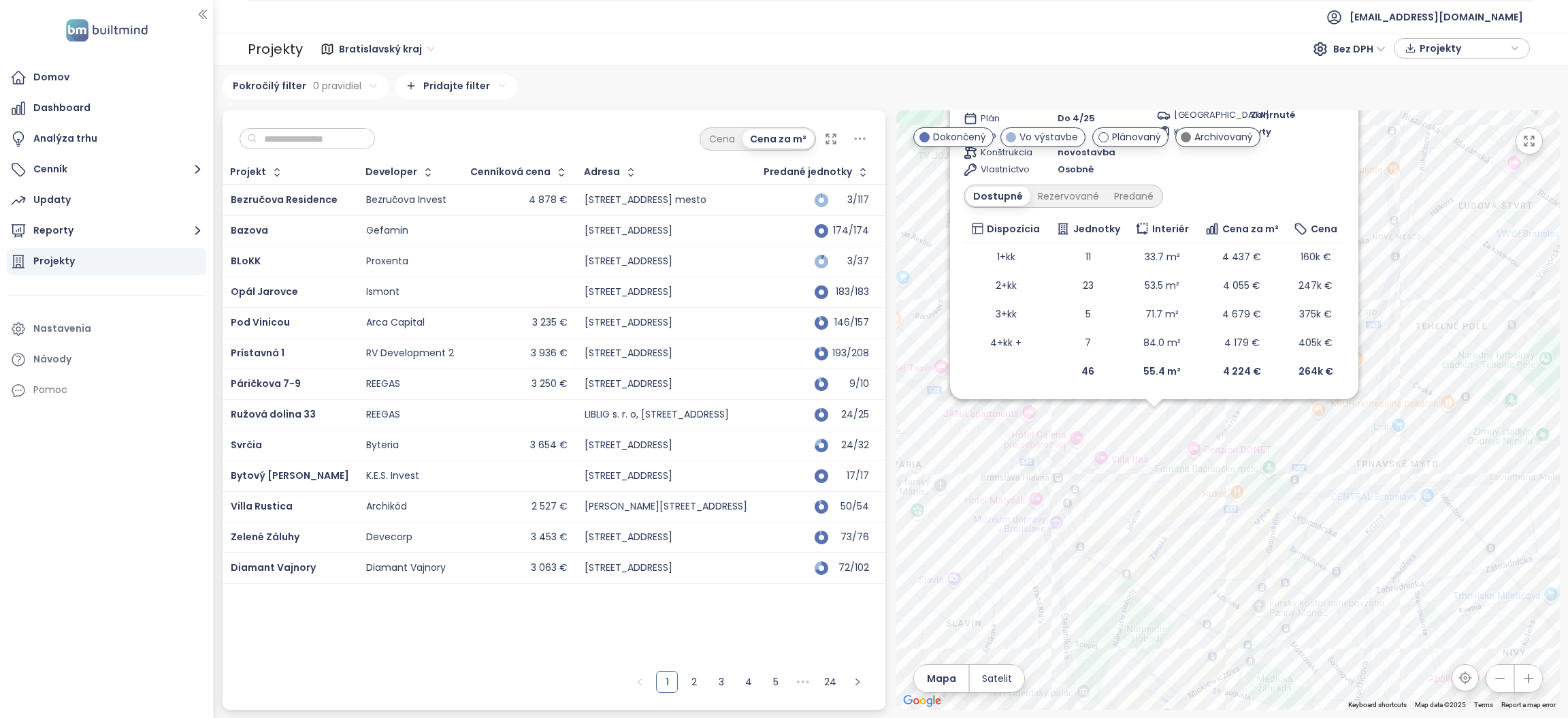
drag, startPoint x: 1338, startPoint y: 418, endPoint x: 1248, endPoint y: 449, distance: 95.2
click at [1255, 449] on div "[PERSON_NAME] Residence Dokončený [PERSON_NAME][STREET_ADDRESS] T-Finance Group…" at bounding box center [1228, 410] width 664 height 599
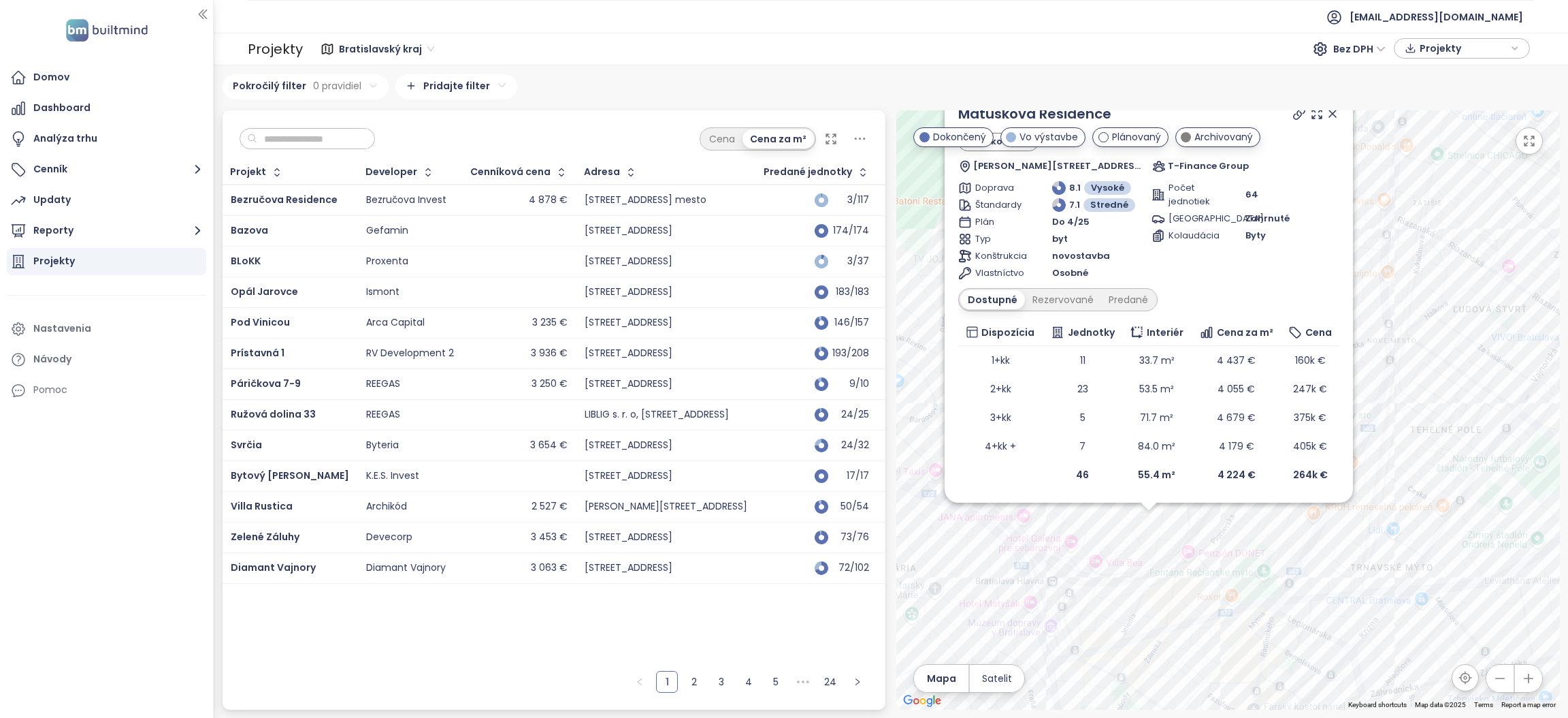
drag, startPoint x: 1394, startPoint y: 208, endPoint x: 1379, endPoint y: 323, distance: 116.0
click at [1390, 330] on div "[PERSON_NAME] Residence Dokončený [PERSON_NAME][STREET_ADDRESS] T-Finance Group…" at bounding box center [1228, 410] width 664 height 599
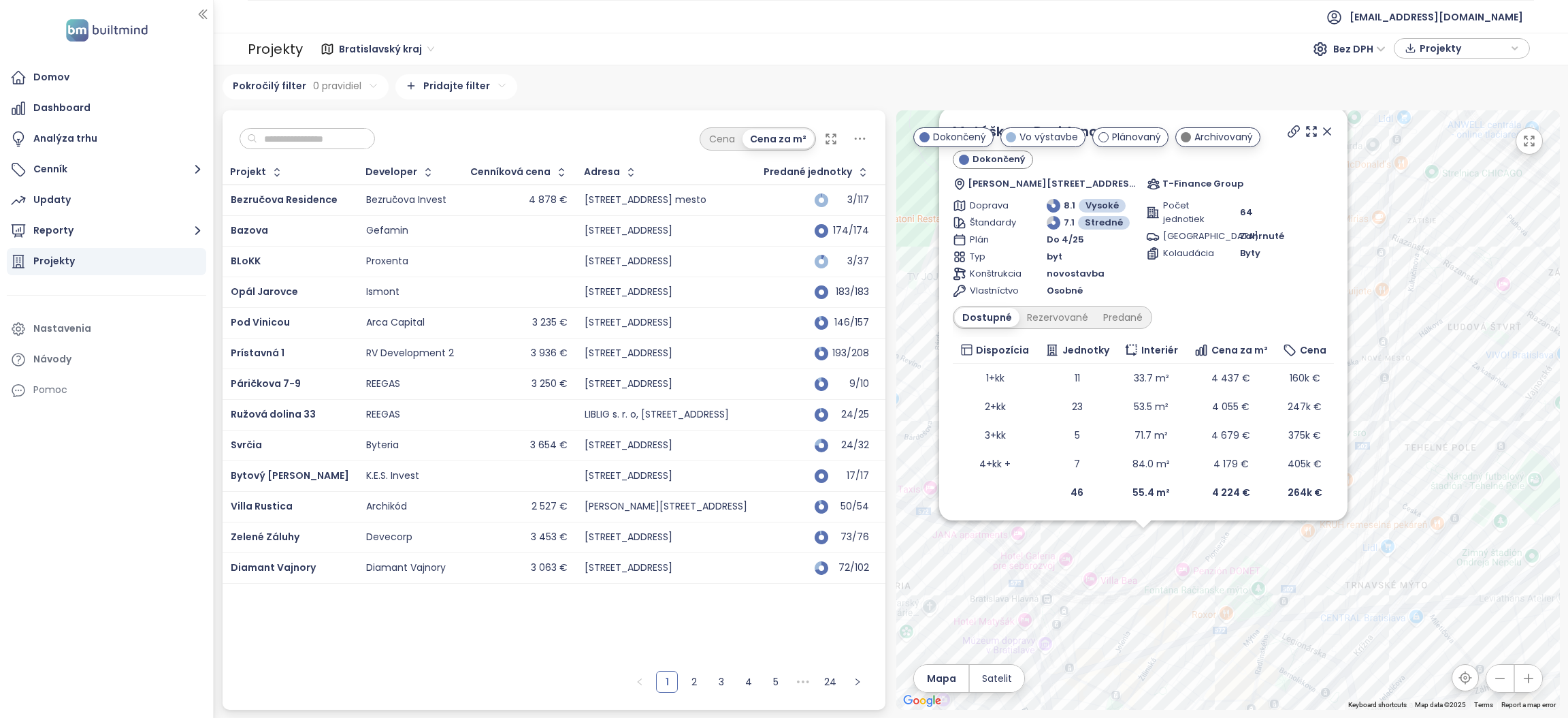
click at [1330, 127] on icon at bounding box center [1327, 131] width 14 height 14
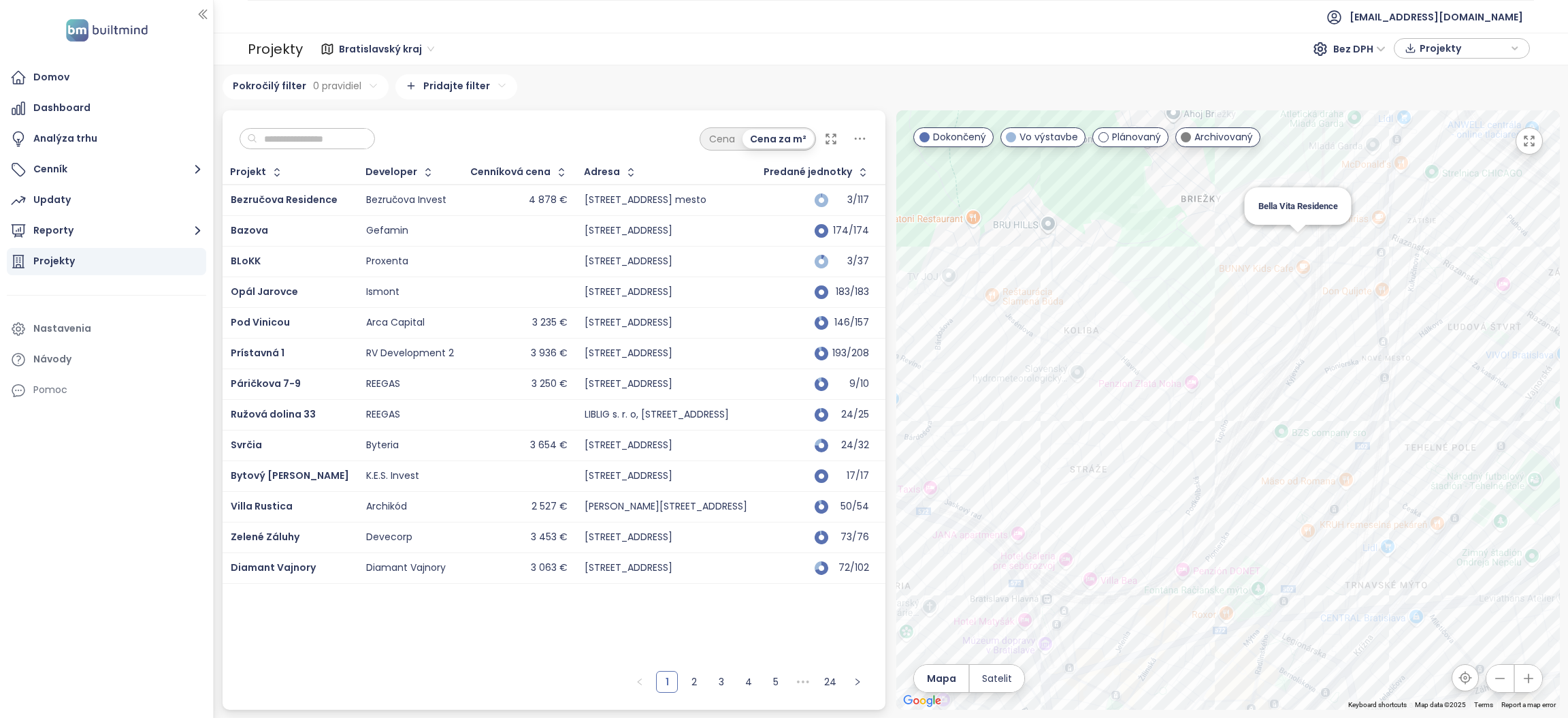
click at [1294, 241] on div "Bella Vita Residence" at bounding box center [1228, 410] width 664 height 599
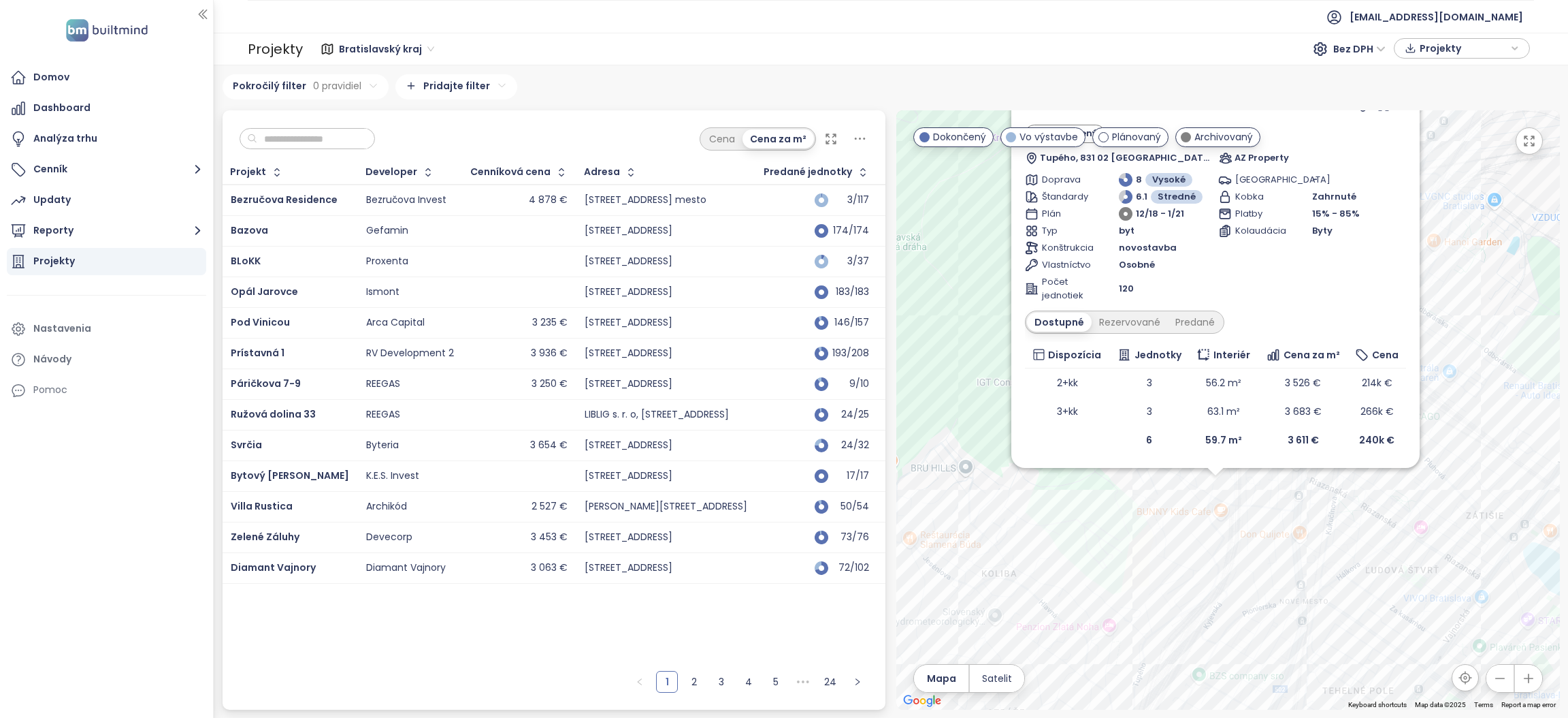
drag, startPoint x: 1472, startPoint y: 219, endPoint x: 1457, endPoint y: 317, distance: 99.1
click at [1457, 317] on div "Bella Vita Residence Dokončený Tupého, 831 02 [GEOGRAPHIC_DATA] [GEOGRAPHIC_DAT…" at bounding box center [1228, 410] width 664 height 599
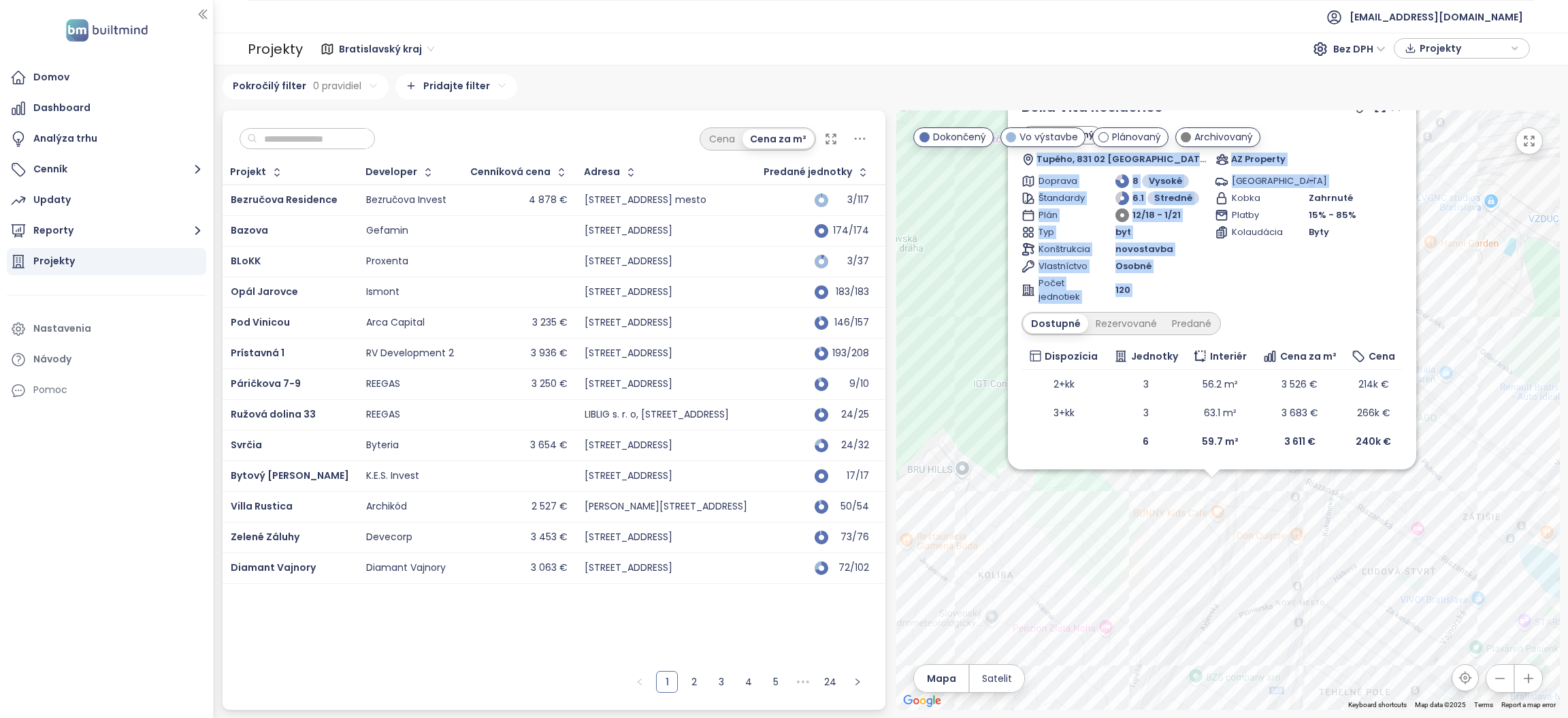
drag, startPoint x: 1411, startPoint y: 145, endPoint x: 1400, endPoint y: 180, distance: 36.7
click at [1400, 180] on div "Bella Vita Residence Dokončený Tupého, 831 02 [GEOGRAPHIC_DATA] [GEOGRAPHIC_DAT…" at bounding box center [1213, 276] width 409 height 386
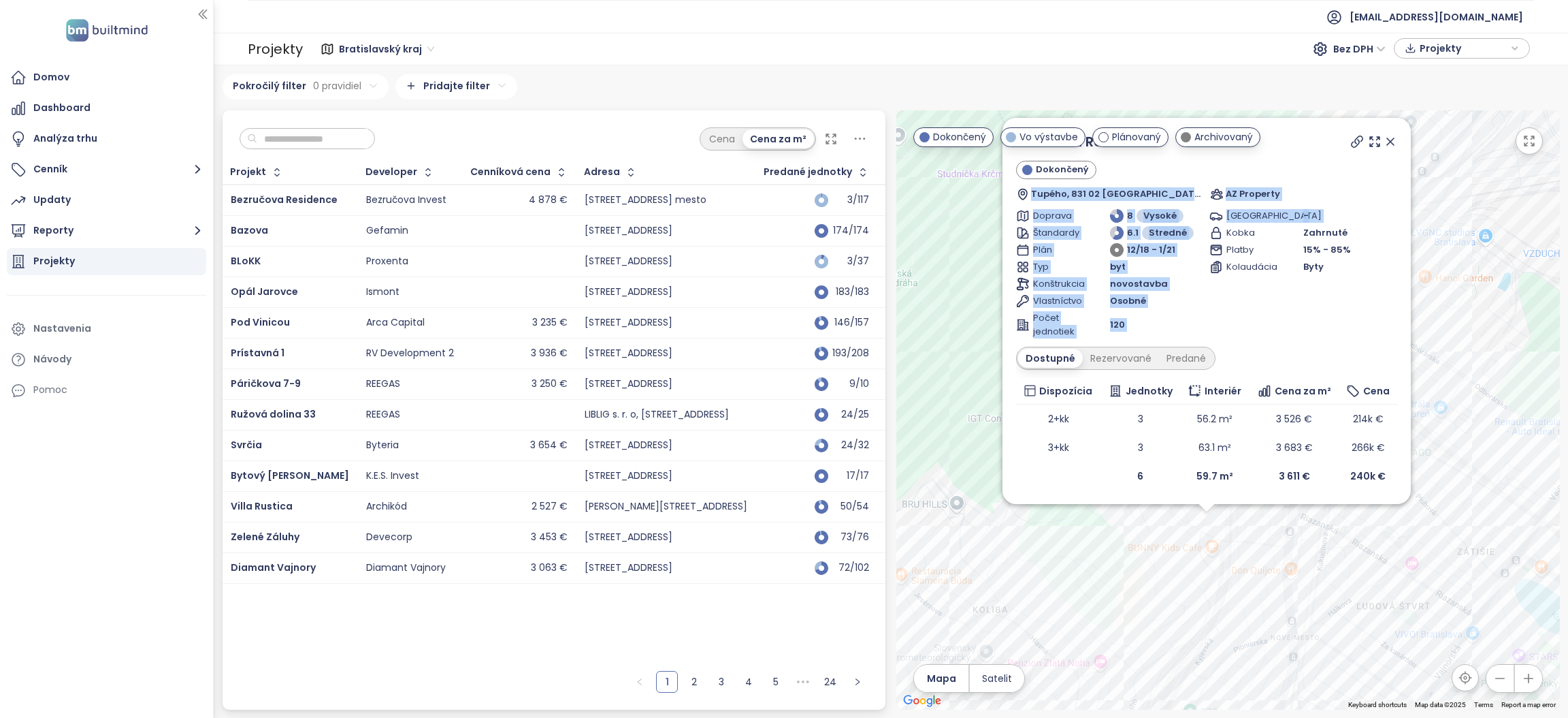
drag, startPoint x: 1429, startPoint y: 149, endPoint x: 1415, endPoint y: 174, distance: 28.7
click at [1423, 187] on div "Bella Vita Residence Dokončený Tupého, 831 02 [GEOGRAPHIC_DATA] [GEOGRAPHIC_DAT…" at bounding box center [1228, 410] width 664 height 599
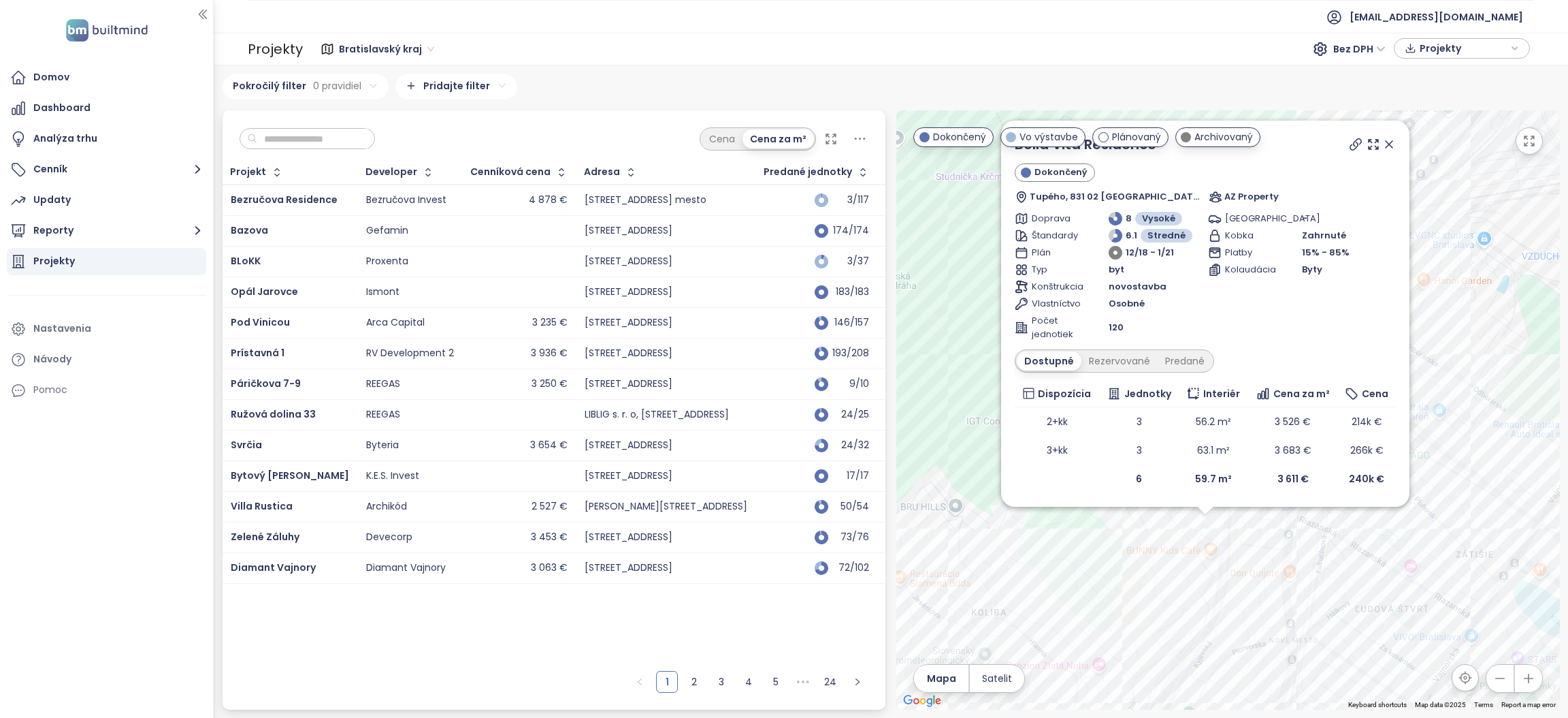
click at [1390, 145] on icon at bounding box center [1389, 145] width 6 height 6
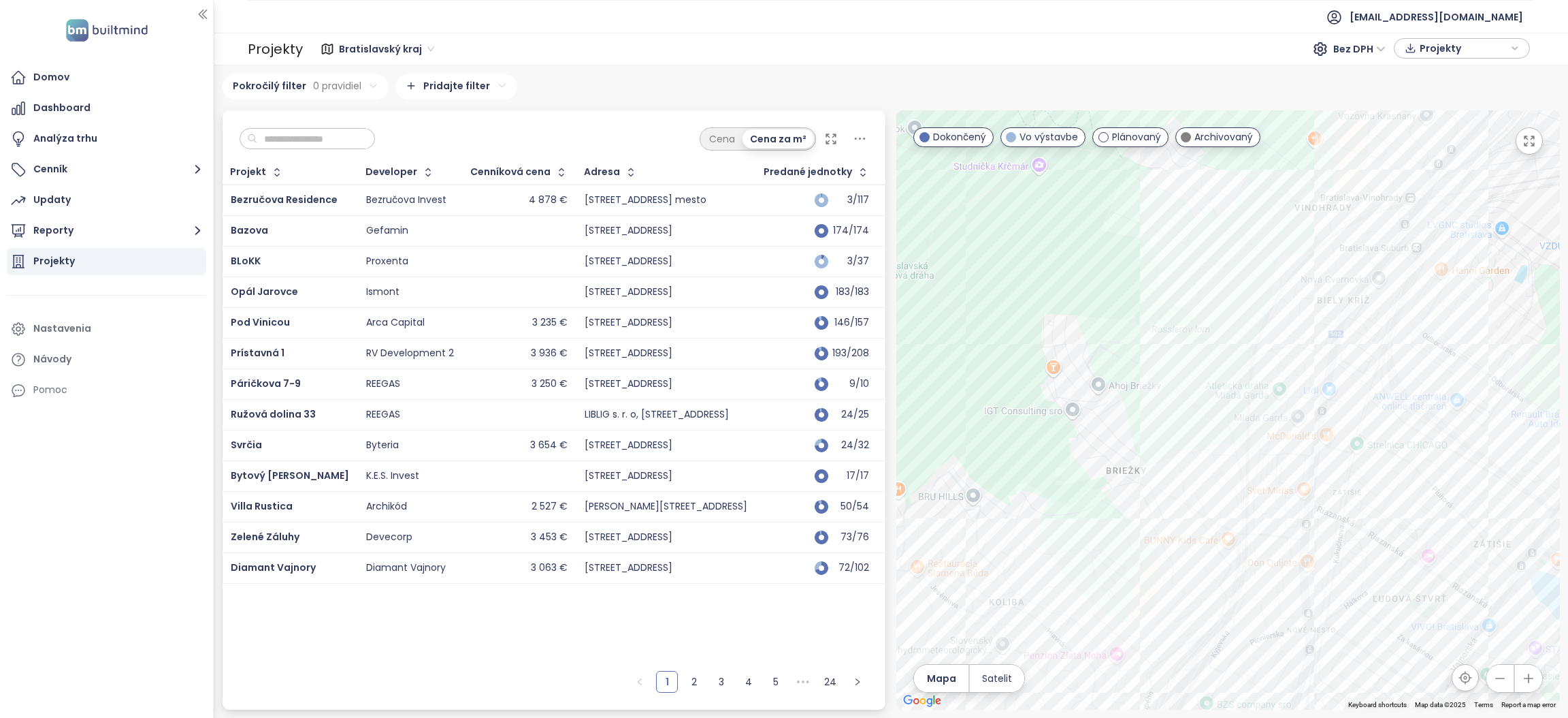
drag, startPoint x: 1138, startPoint y: 397, endPoint x: 1191, endPoint y: 357, distance: 66.4
click at [1191, 357] on div at bounding box center [1228, 410] width 664 height 599
